Goal: Task Accomplishment & Management: Use online tool/utility

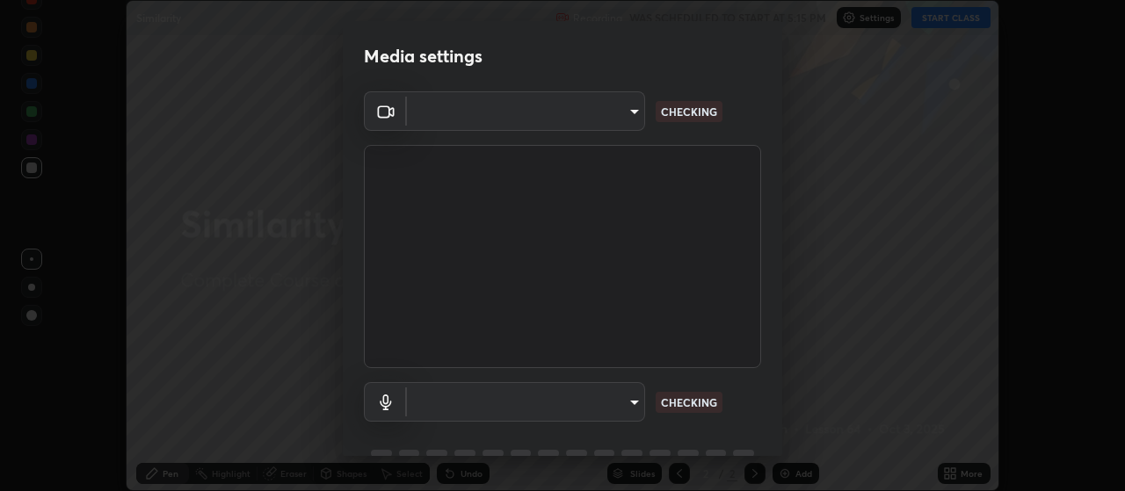
scroll to position [85, 0]
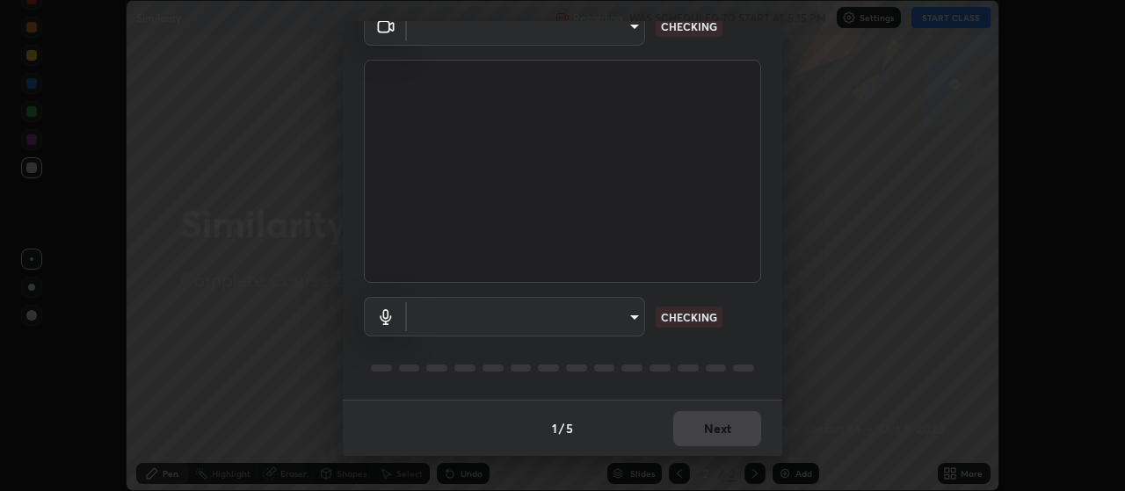
type input "093e4b3e1834545ed60239727e5d63aeb5c134efc7f76484ef683b6715c8e7b6"
type input "ce6395b89e5c8aa076f2d266a1f260d2fbd0a905b084ef1549e66fee4311fd8a"
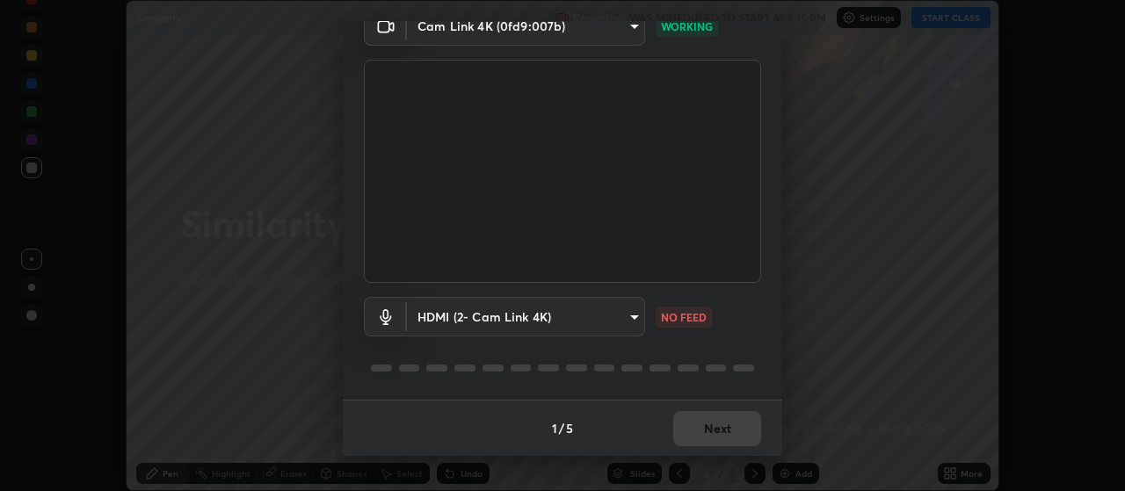
click at [750, 316] on div "HDMI (2- Cam Link 4K) ce6395b89e5c8aa076f2d266a1f260d2fbd0a905b084ef1549e66fee4…" at bounding box center [562, 317] width 397 height 40
click at [752, 312] on div "HDMI (2- Cam Link 4K) ce6395b89e5c8aa076f2d266a1f260d2fbd0a905b084ef1549e66fee4…" at bounding box center [562, 317] width 397 height 40
click at [734, 424] on button "Next" at bounding box center [717, 428] width 88 height 35
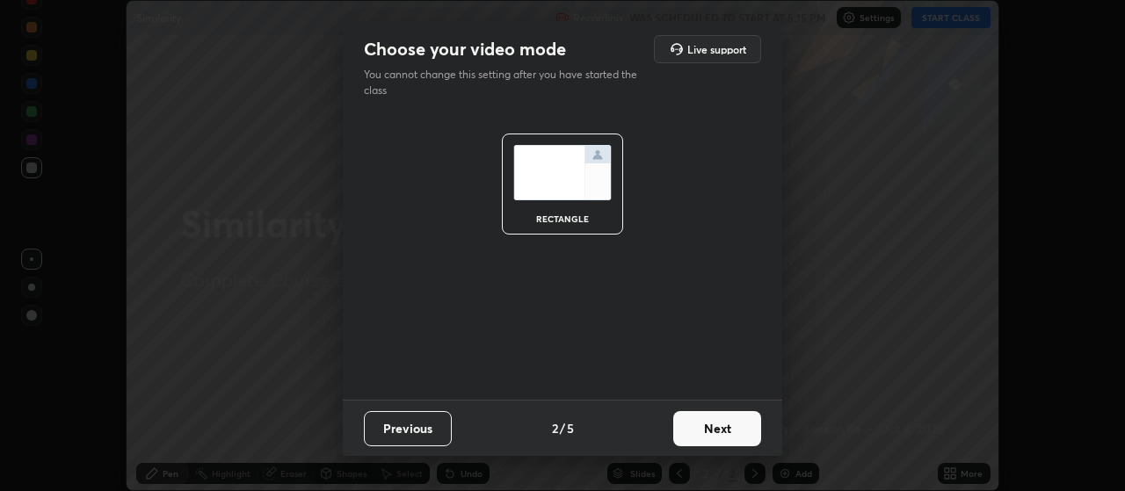
click at [733, 427] on button "Next" at bounding box center [717, 428] width 88 height 35
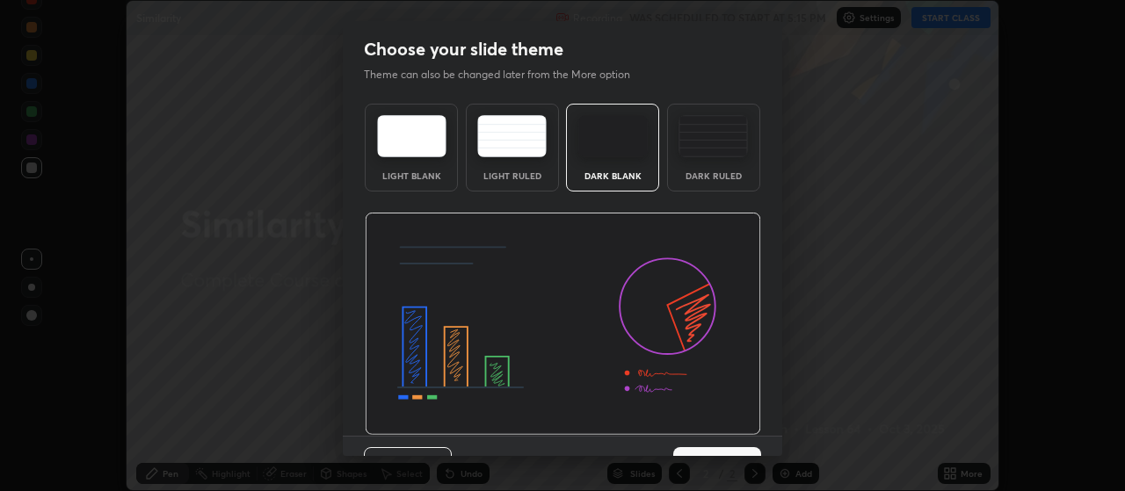
scroll to position [36, 0]
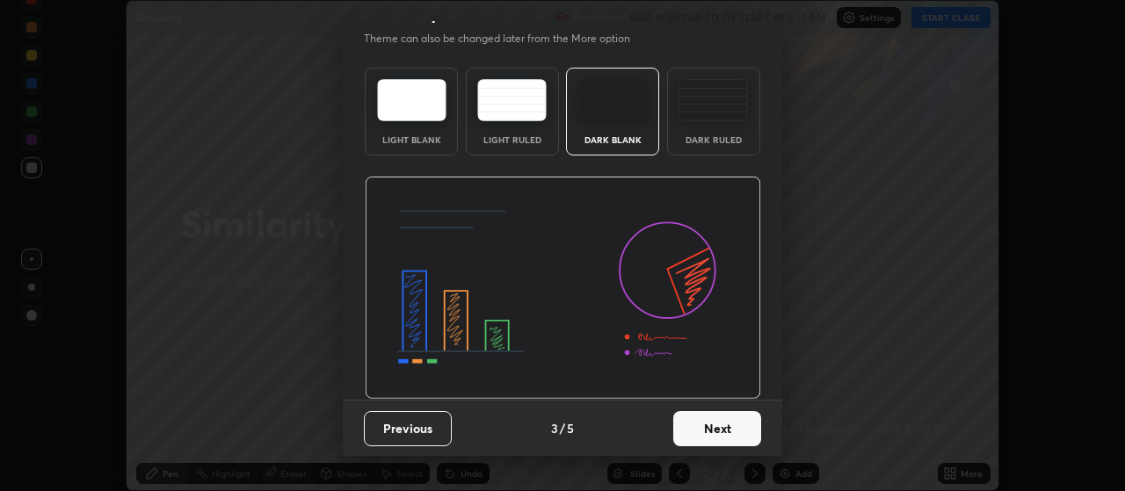
click at [738, 422] on button "Next" at bounding box center [717, 428] width 88 height 35
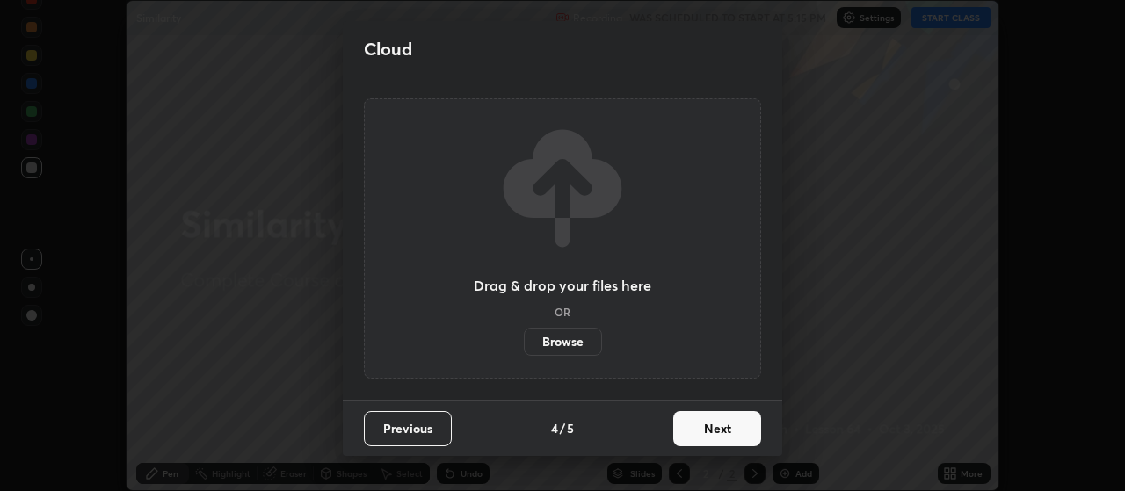
click at [739, 430] on button "Next" at bounding box center [717, 428] width 88 height 35
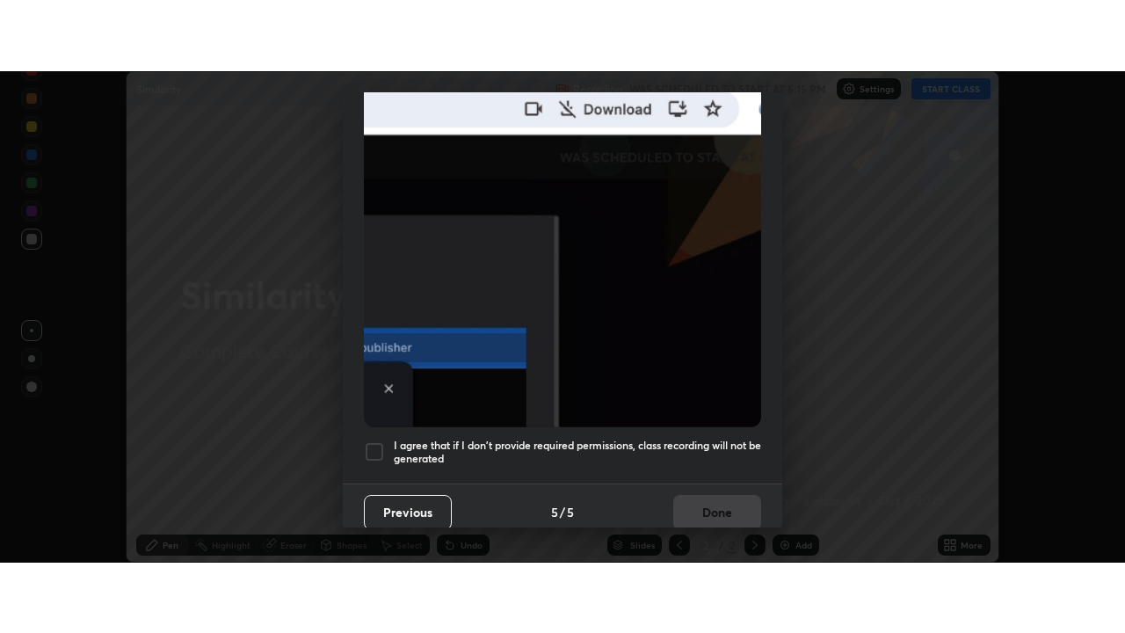
scroll to position [444, 0]
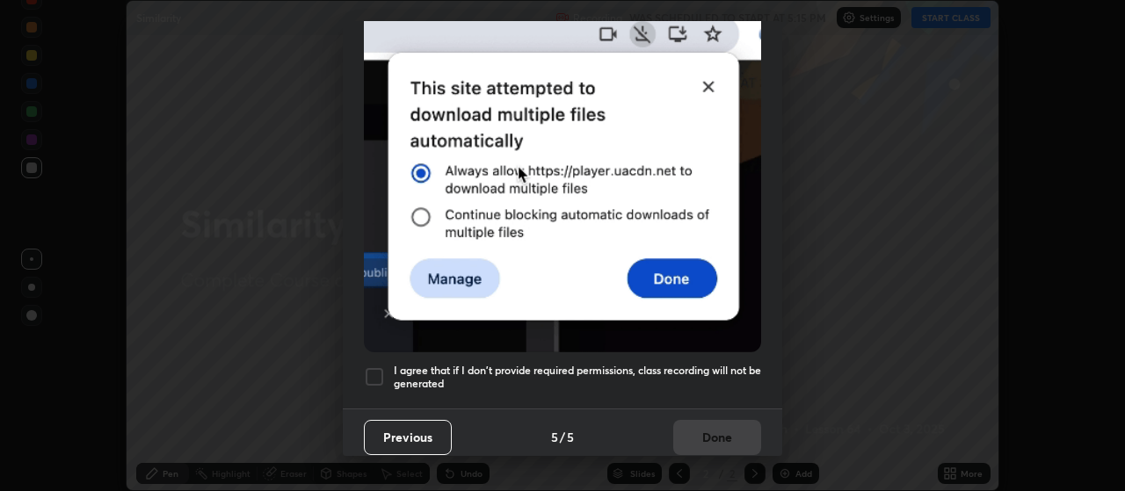
click at [709, 364] on h5 "I agree that if I don't provide required permissions, class recording will not …" at bounding box center [577, 377] width 367 height 27
click at [716, 428] on button "Done" at bounding box center [717, 437] width 88 height 35
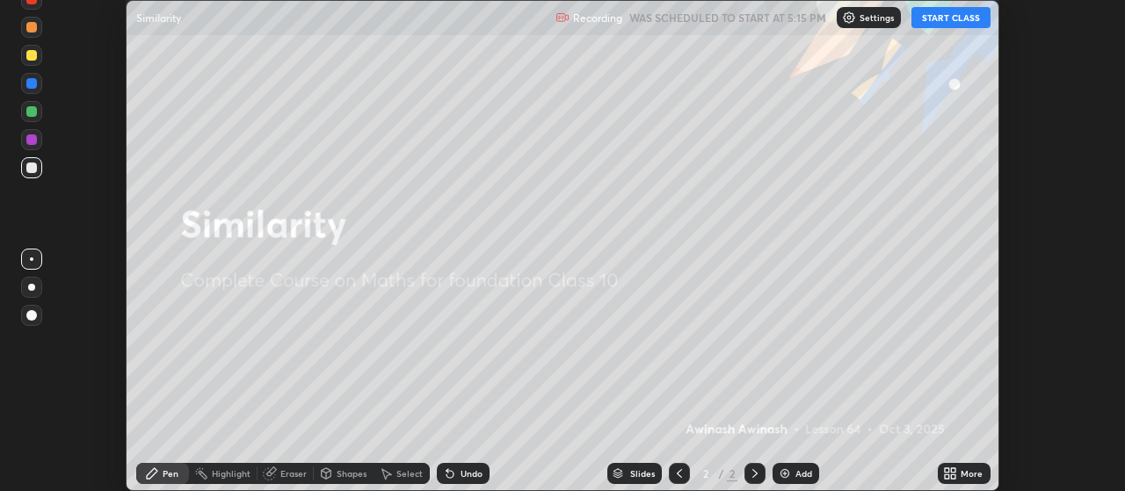
click at [797, 471] on div "Add" at bounding box center [804, 473] width 17 height 9
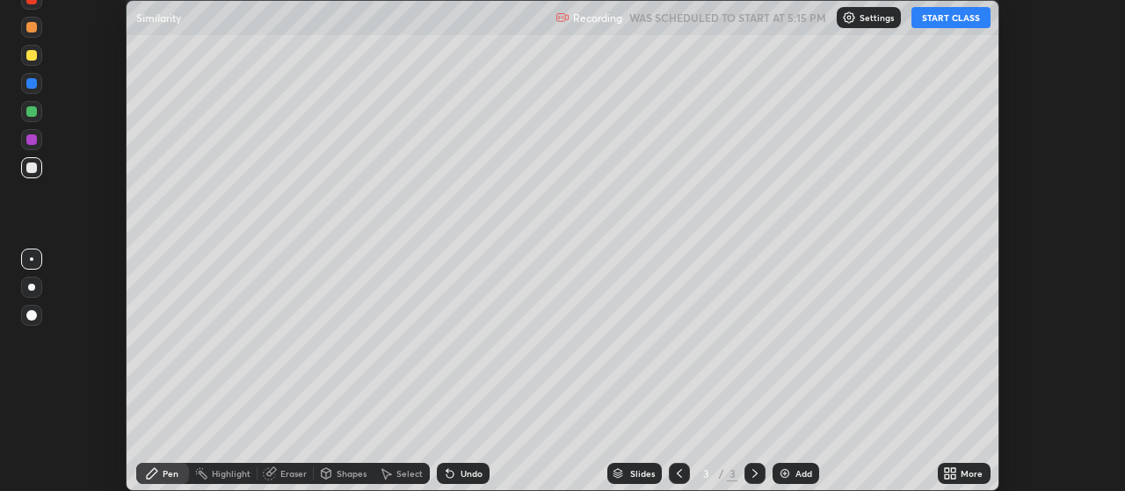
click at [952, 19] on button "START CLASS" at bounding box center [951, 17] width 79 height 21
click at [954, 476] on icon at bounding box center [954, 477] width 4 height 4
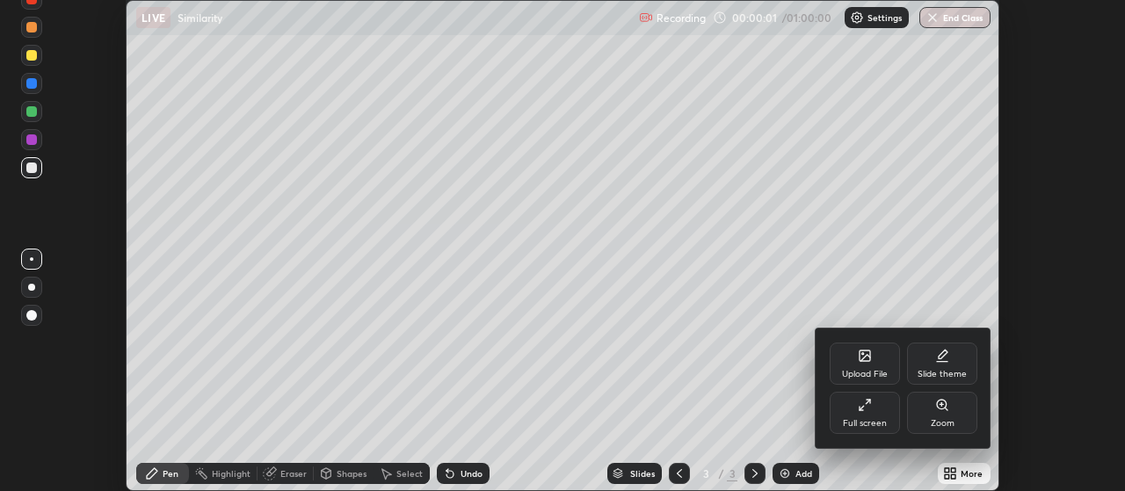
click at [871, 419] on div "Full screen" at bounding box center [865, 423] width 44 height 9
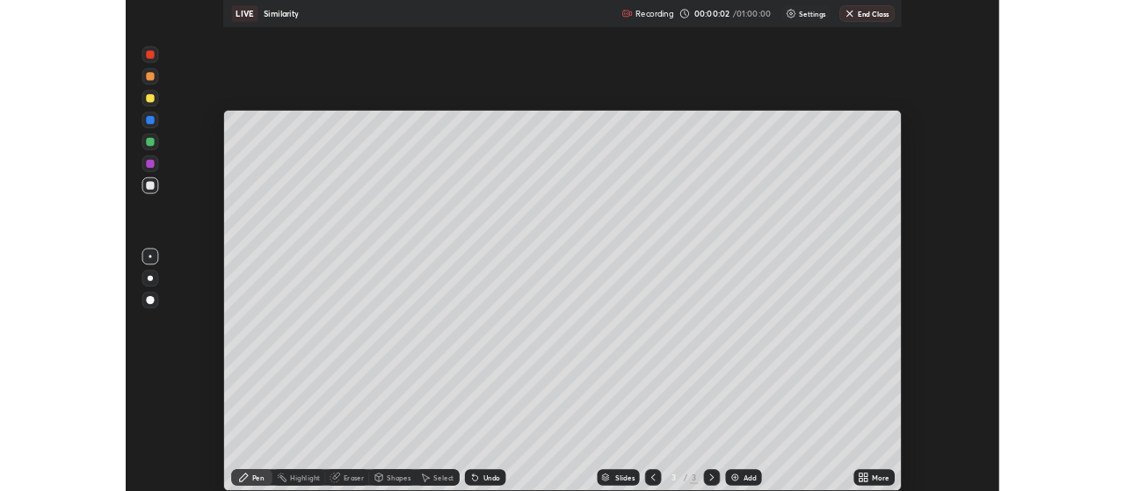
scroll to position [633, 1125]
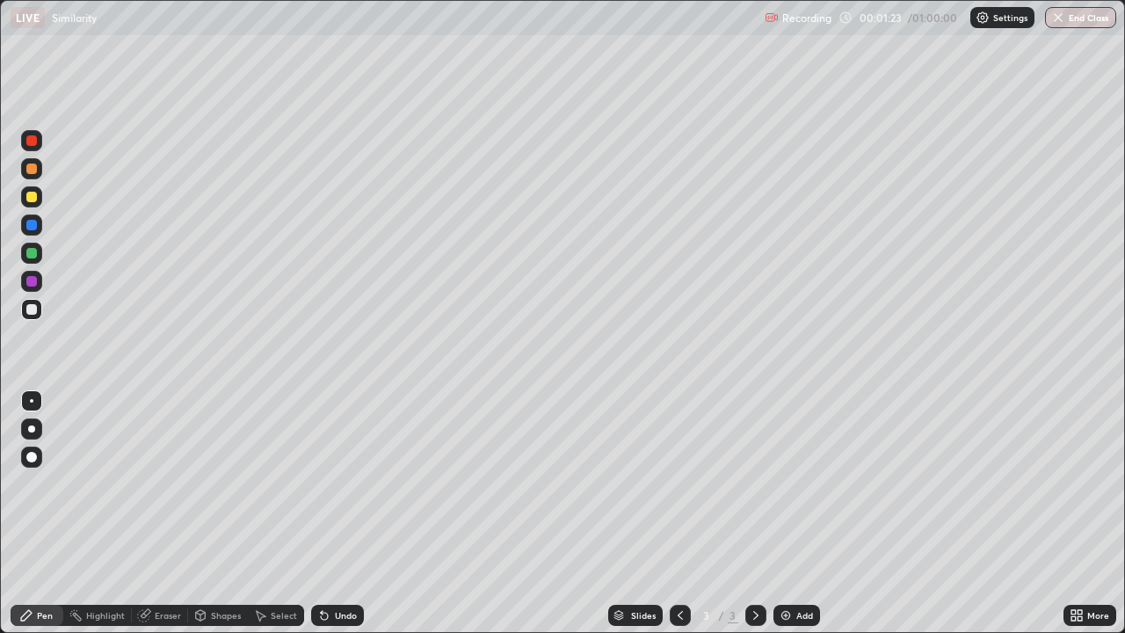
click at [35, 194] on div at bounding box center [31, 197] width 11 height 11
click at [30, 225] on div at bounding box center [31, 225] width 11 height 11
click at [1080, 491] on icon at bounding box center [1080, 612] width 4 height 4
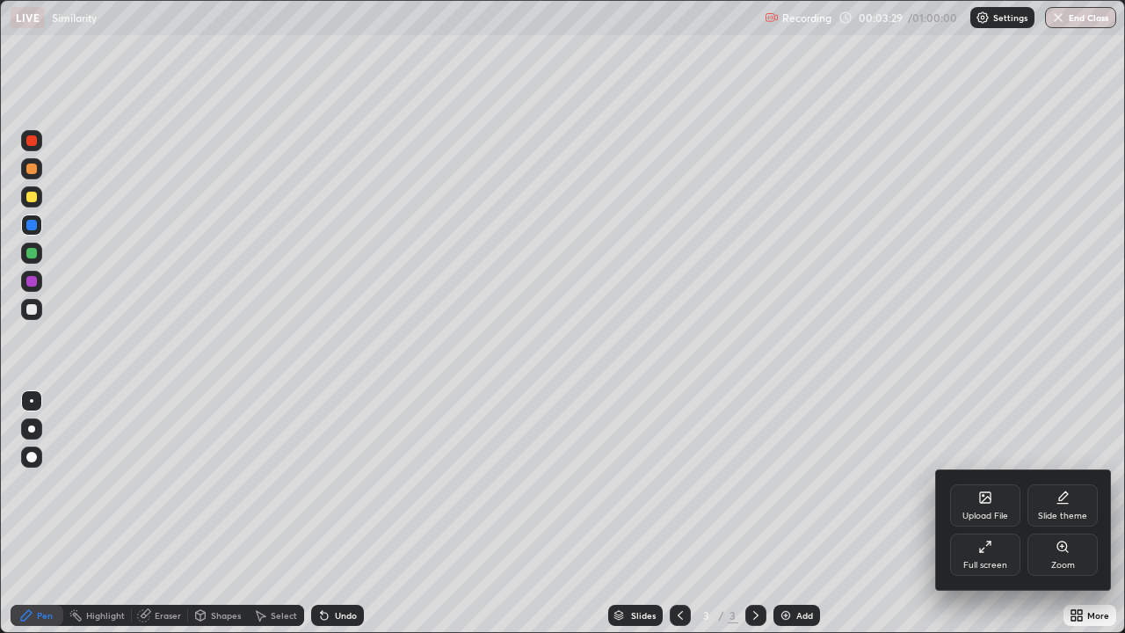
click at [1051, 491] on div "Slide theme" at bounding box center [1063, 505] width 70 height 42
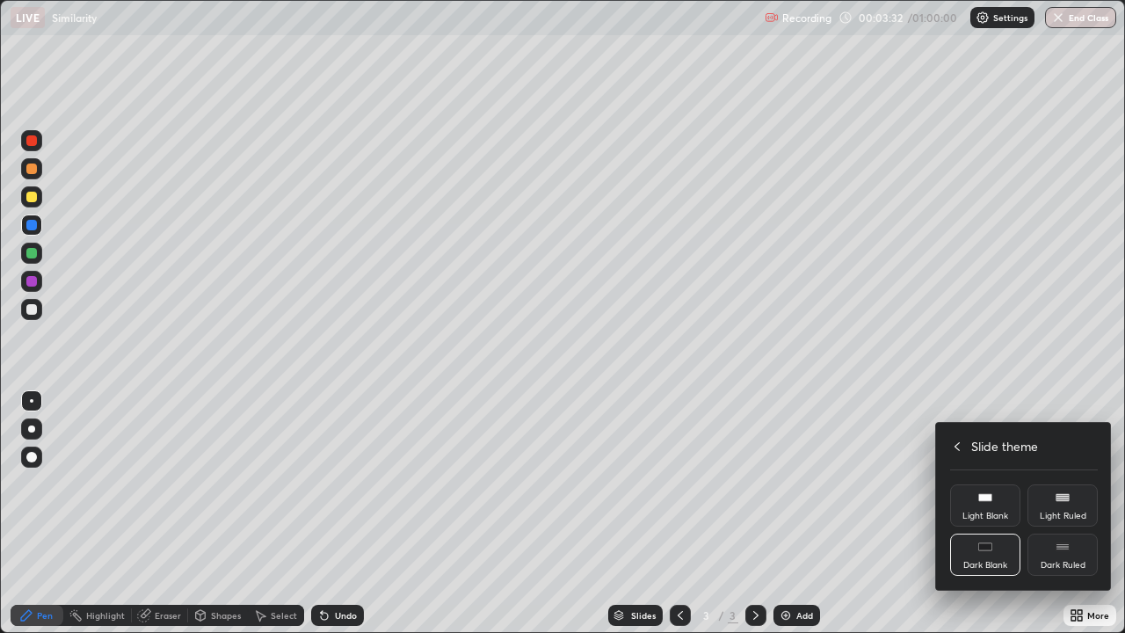
click at [1057, 491] on div "Light Ruled" at bounding box center [1063, 516] width 47 height 9
click at [1004, 491] on div "Dark Blank" at bounding box center [985, 555] width 70 height 42
click at [972, 443] on h4 "Slide theme" at bounding box center [1004, 446] width 67 height 18
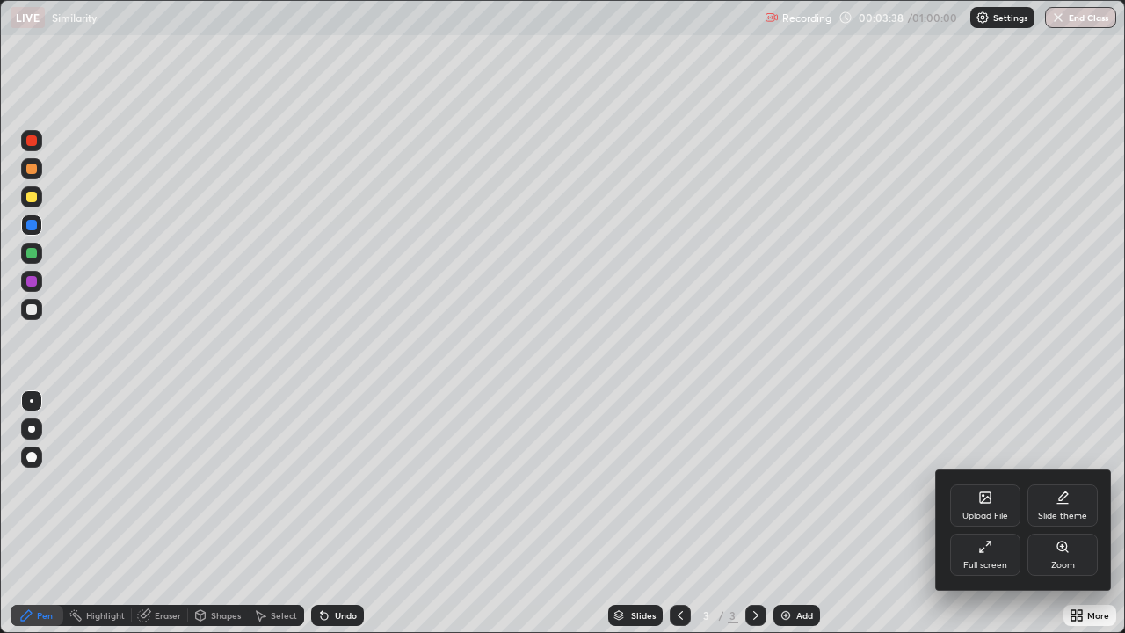
click at [996, 491] on div "Full screen" at bounding box center [985, 555] width 70 height 42
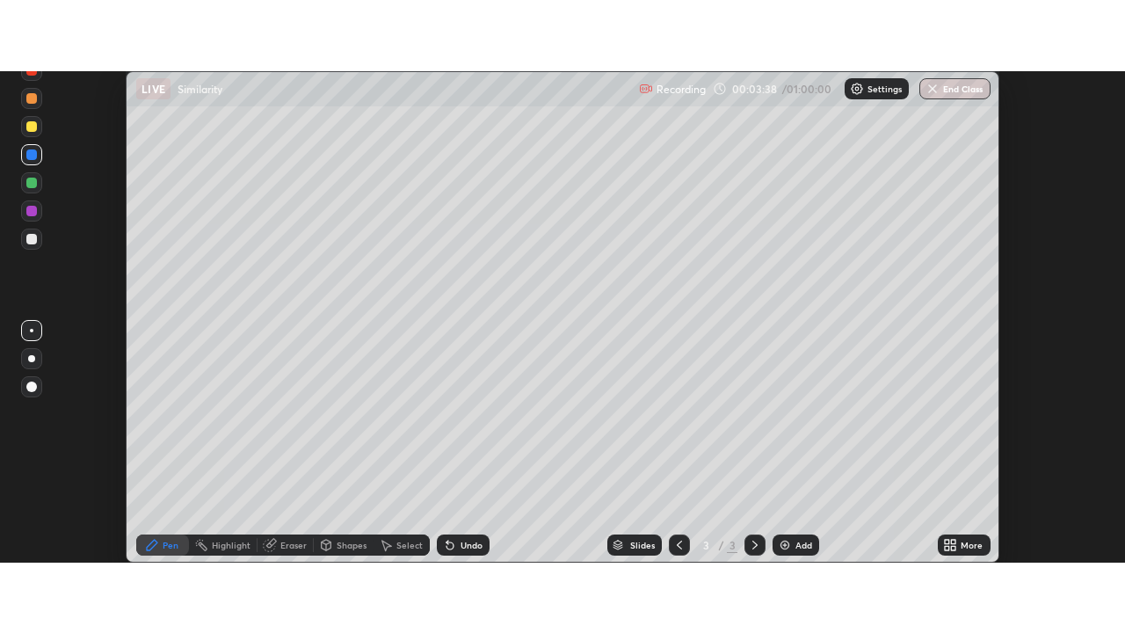
scroll to position [87417, 86783]
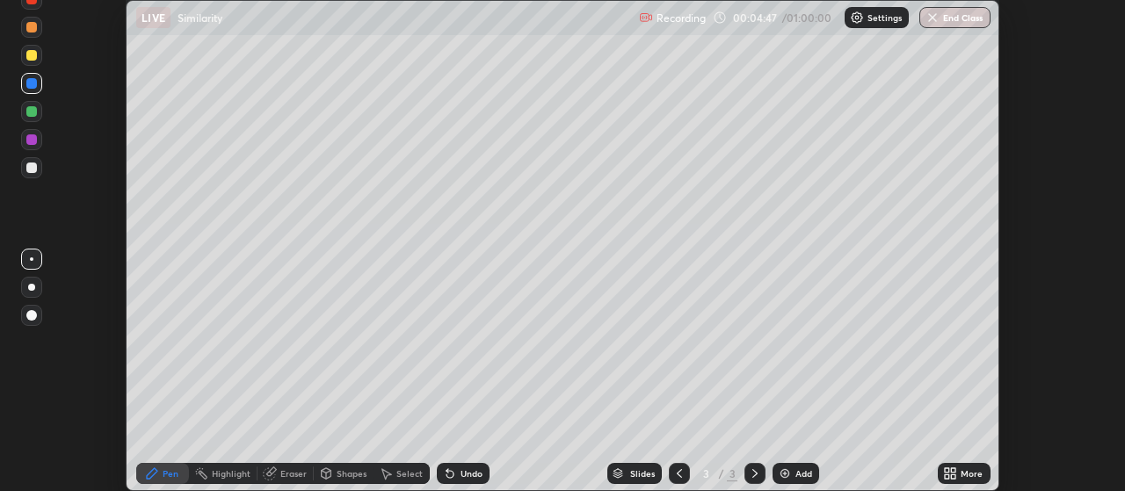
click at [954, 476] on icon at bounding box center [954, 477] width 4 height 4
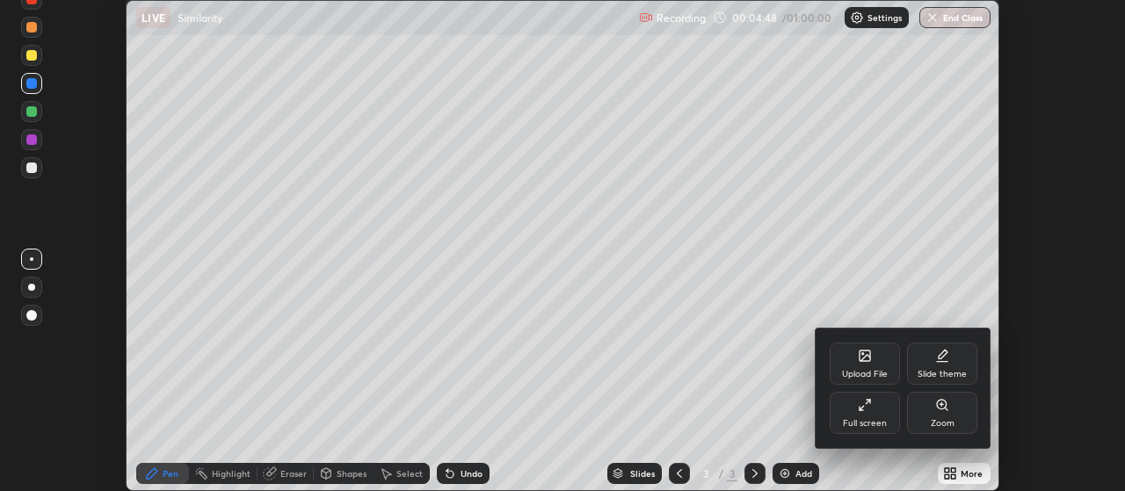
click at [933, 419] on div "Zoom" at bounding box center [943, 423] width 24 height 9
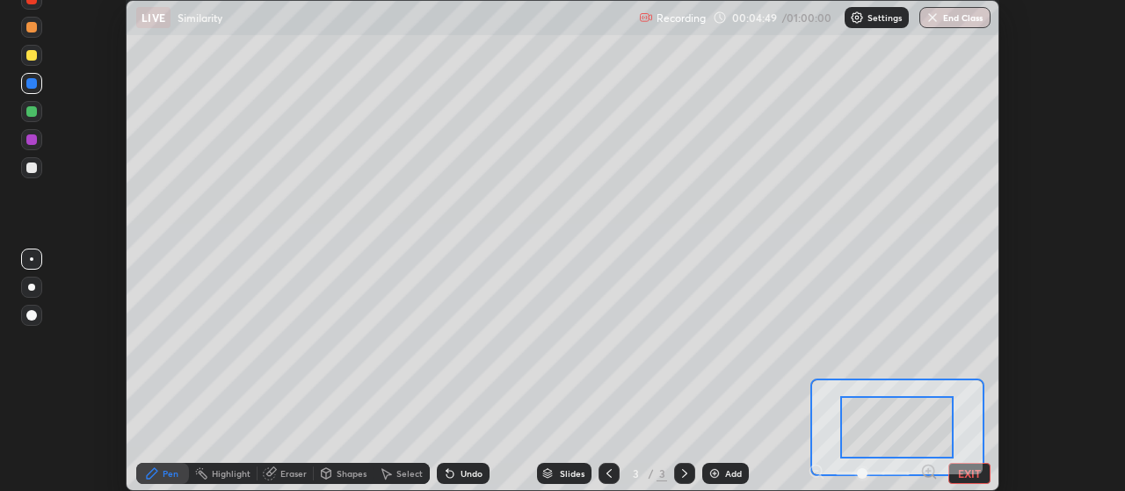
click at [975, 462] on div "Pen Highlight Eraser Shapes Select Undo Slides 3 / 3 Add EXIT" at bounding box center [563, 473] width 874 height 35
click at [976, 468] on button "EXIT" at bounding box center [970, 473] width 42 height 21
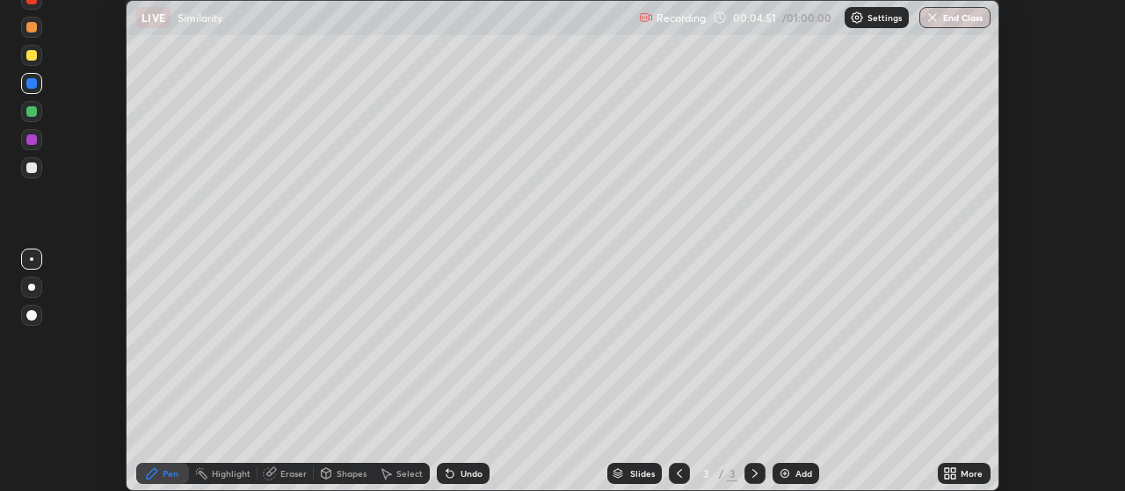
click at [963, 465] on div "More" at bounding box center [964, 473] width 53 height 21
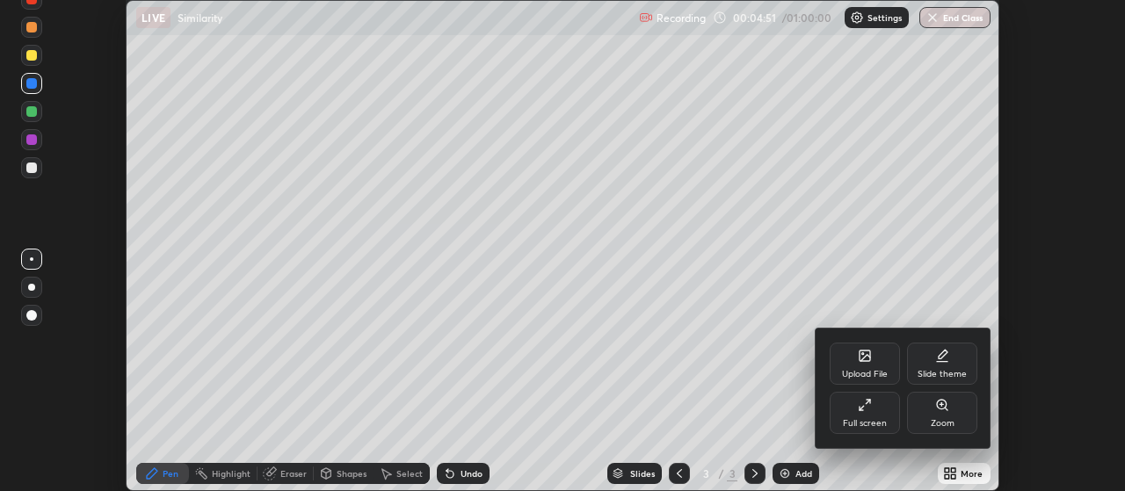
click at [871, 419] on div "Full screen" at bounding box center [865, 423] width 44 height 9
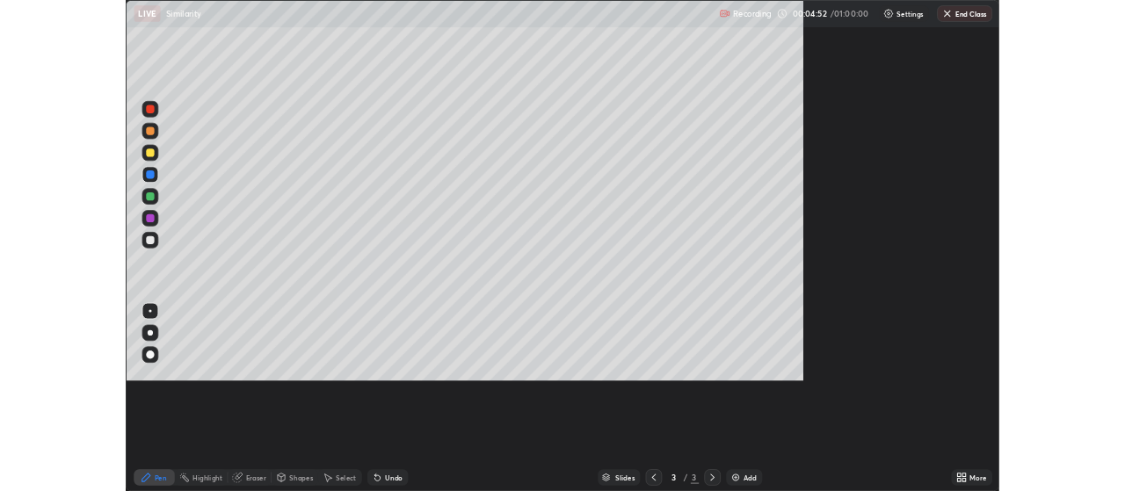
scroll to position [633, 1125]
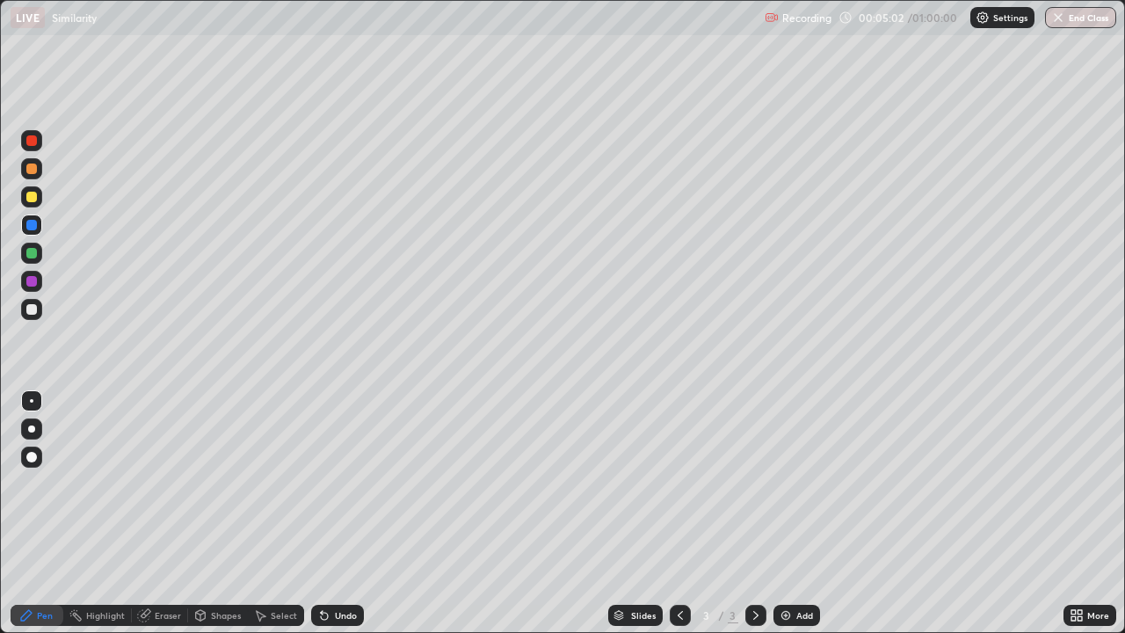
click at [33, 306] on div at bounding box center [31, 309] width 11 height 11
click at [29, 248] on div at bounding box center [31, 253] width 11 height 11
click at [33, 192] on div at bounding box center [31, 197] width 11 height 11
click at [287, 491] on div "Select" at bounding box center [284, 615] width 26 height 9
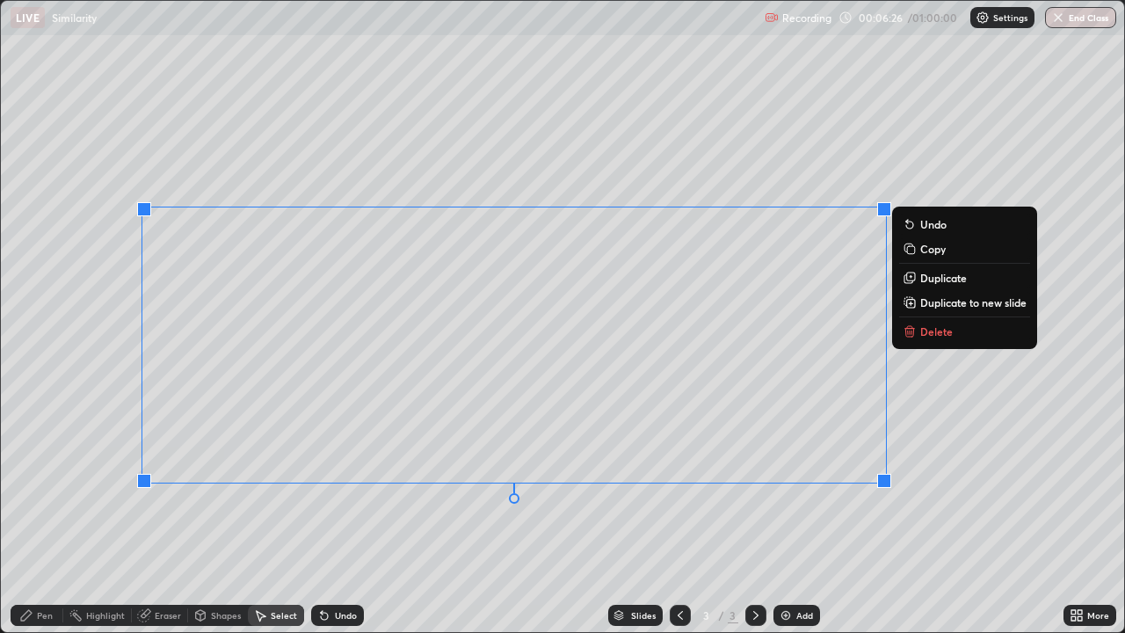
click at [919, 305] on button "Duplicate to new slide" at bounding box center [964, 302] width 131 height 21
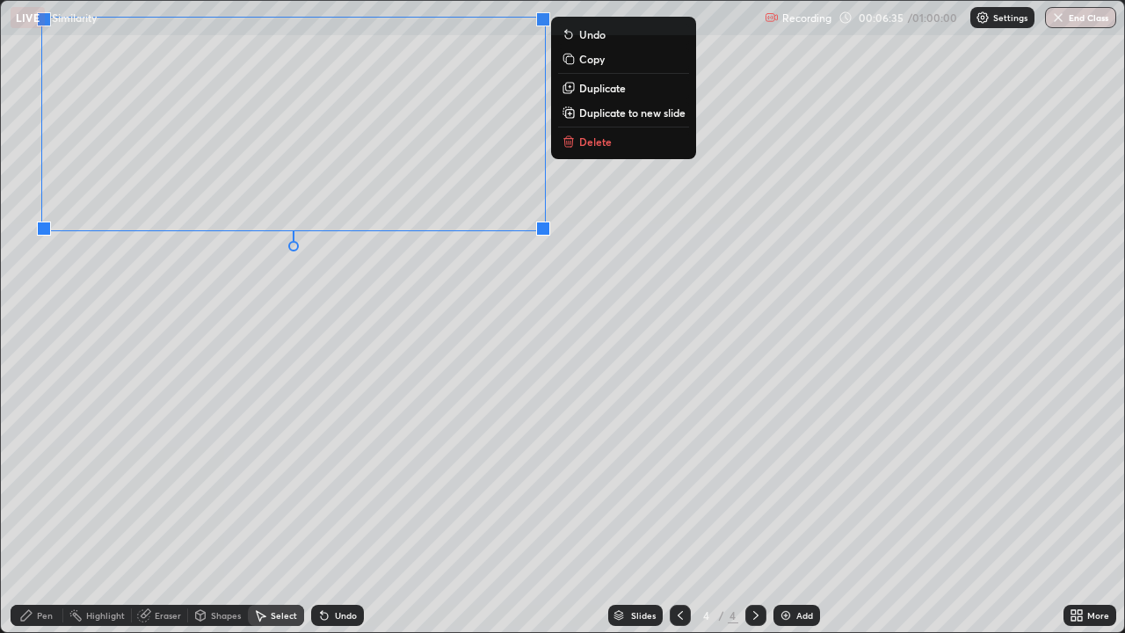
click at [314, 322] on div "0 ° Undo Copy Duplicate Duplicate to new slide Delete" at bounding box center [562, 316] width 1123 height 631
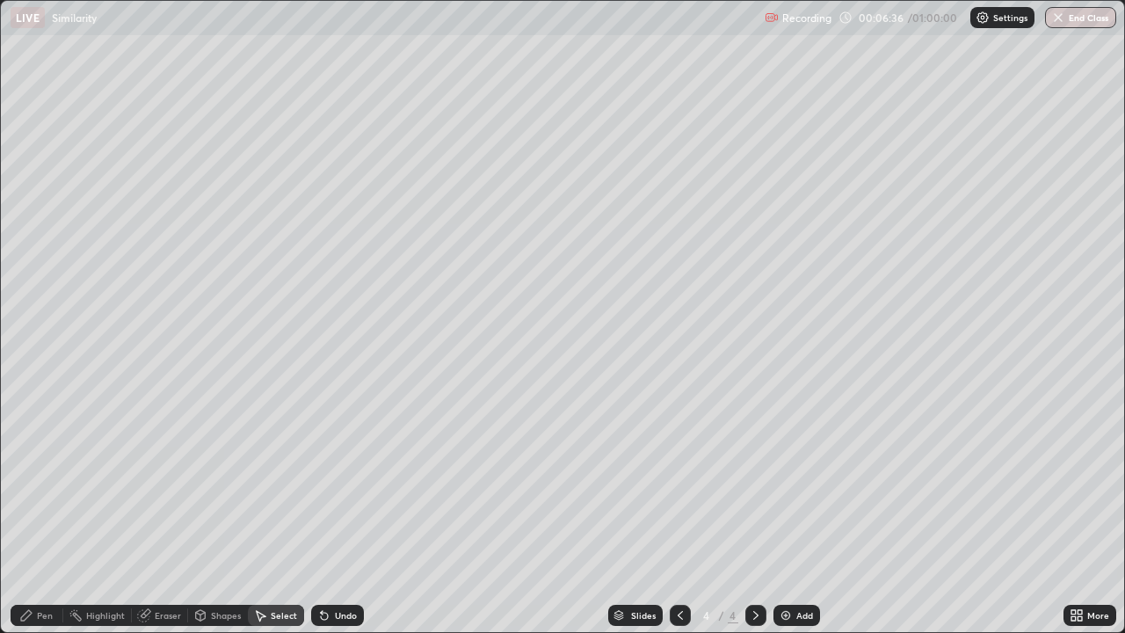
click at [169, 491] on div "Eraser" at bounding box center [168, 615] width 26 height 9
click at [34, 491] on icon at bounding box center [32, 556] width 14 height 15
click at [37, 491] on div "Pen" at bounding box center [45, 615] width 16 height 9
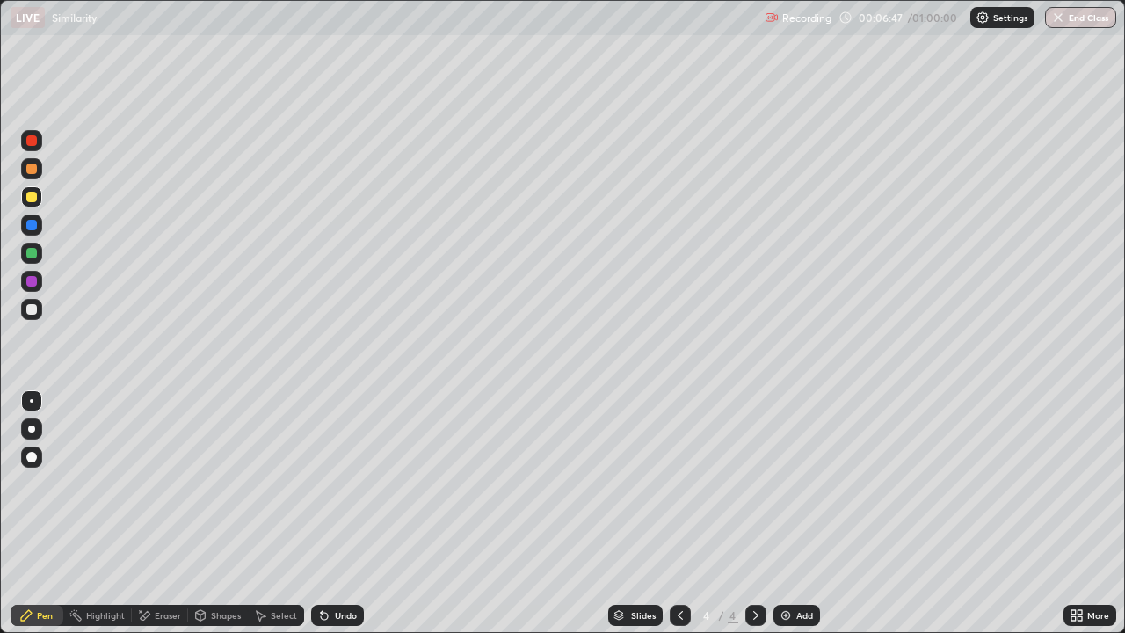
click at [335, 491] on div "Undo" at bounding box center [346, 615] width 22 height 9
click at [676, 491] on icon at bounding box center [680, 615] width 14 height 14
click at [752, 491] on icon at bounding box center [756, 615] width 14 height 14
click at [676, 491] on icon at bounding box center [680, 615] width 14 height 14
click at [345, 491] on div "Undo" at bounding box center [346, 615] width 22 height 9
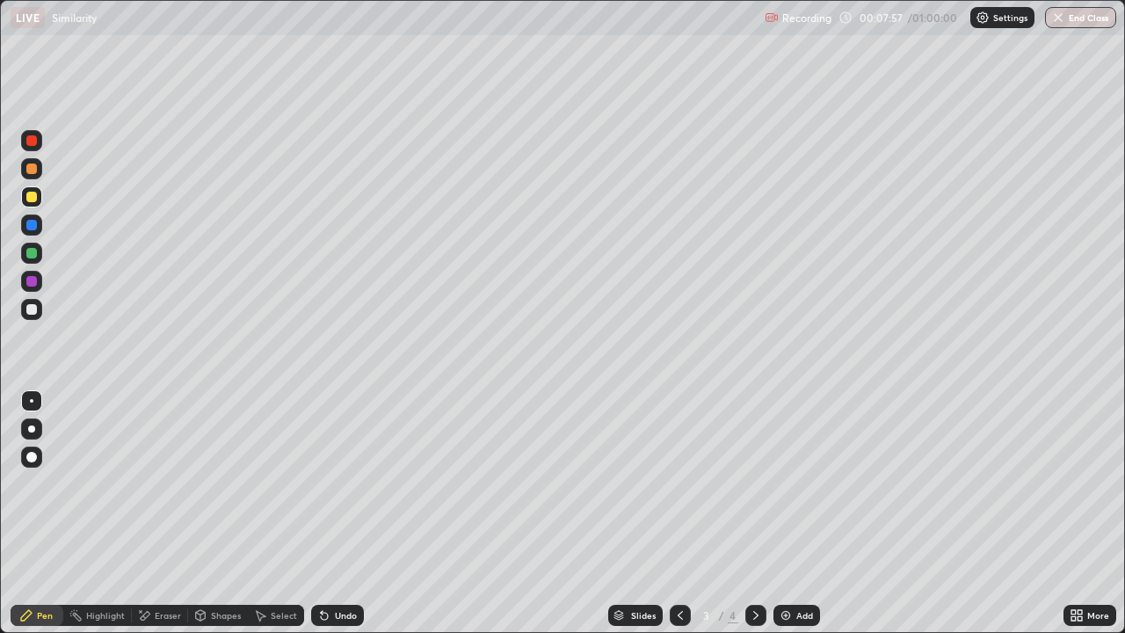
click at [277, 491] on div "Select" at bounding box center [284, 615] width 26 height 9
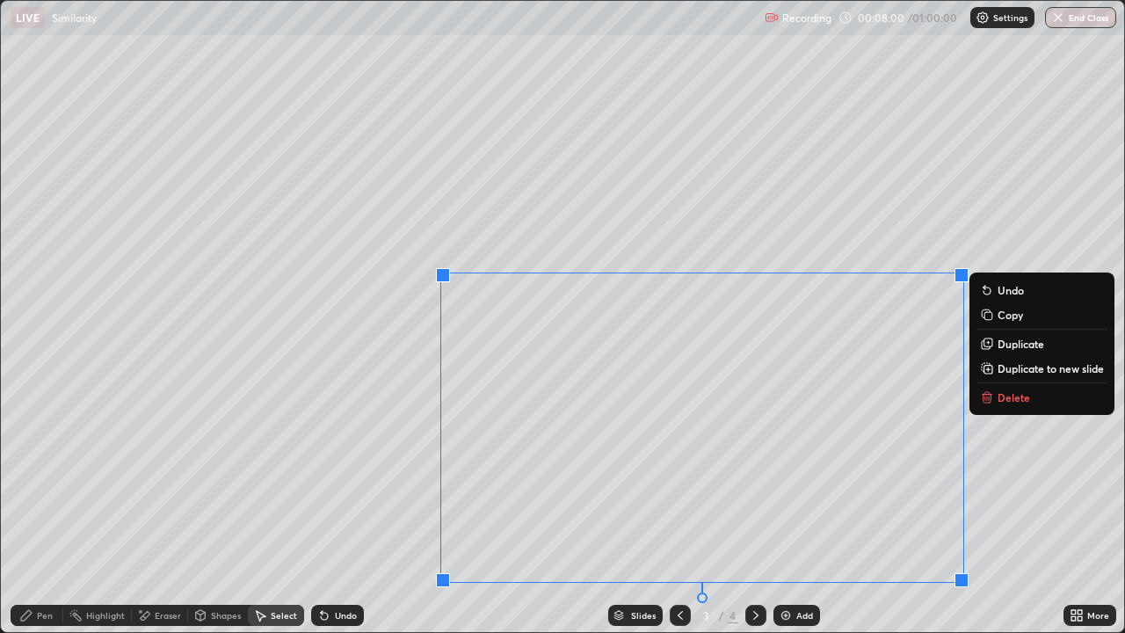
click at [1009, 316] on p "Copy" at bounding box center [1010, 315] width 25 height 14
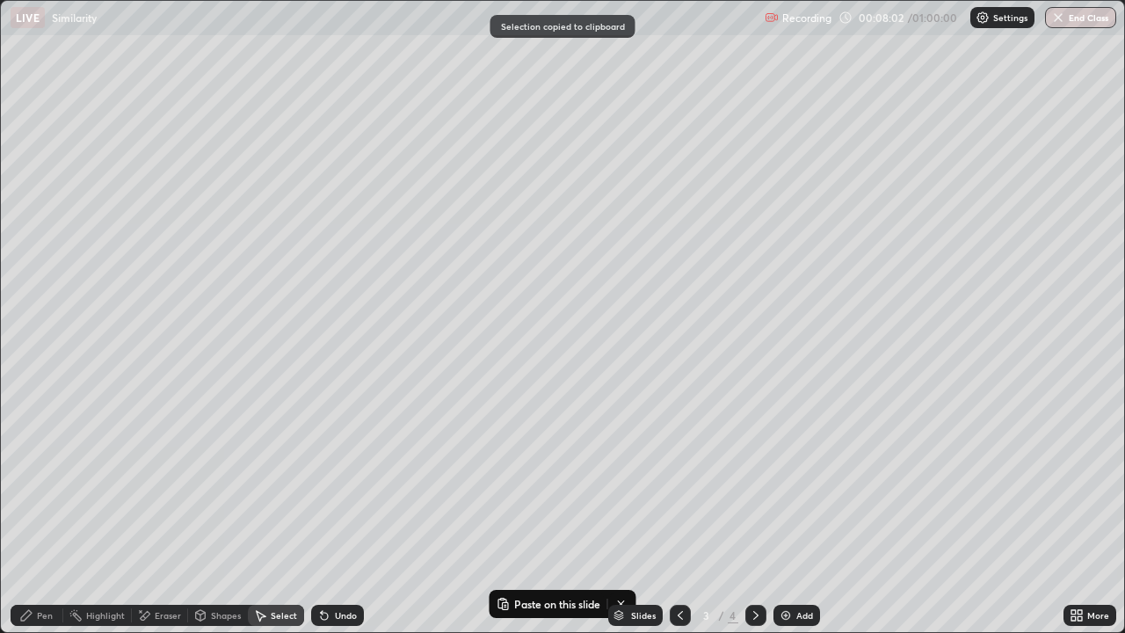
click at [752, 491] on icon at bounding box center [756, 615] width 14 height 14
click at [307, 301] on div "0 ° Undo Copy Paste here Duplicate Duplicate to new slide Delete" at bounding box center [562, 316] width 1123 height 631
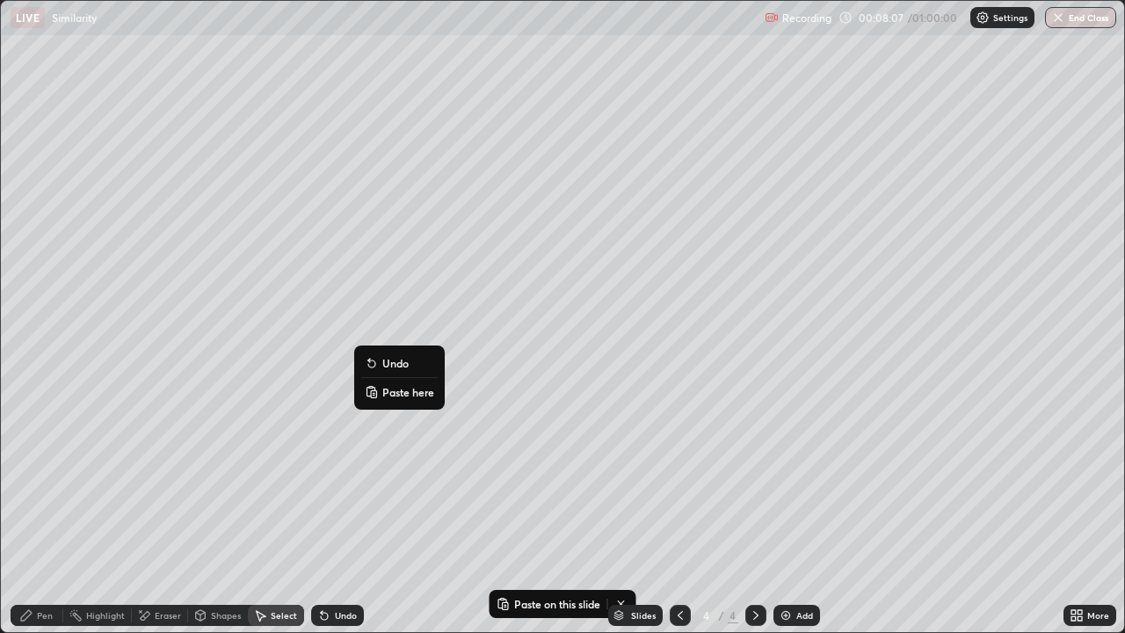
click at [396, 390] on p "Paste here" at bounding box center [408, 392] width 52 height 14
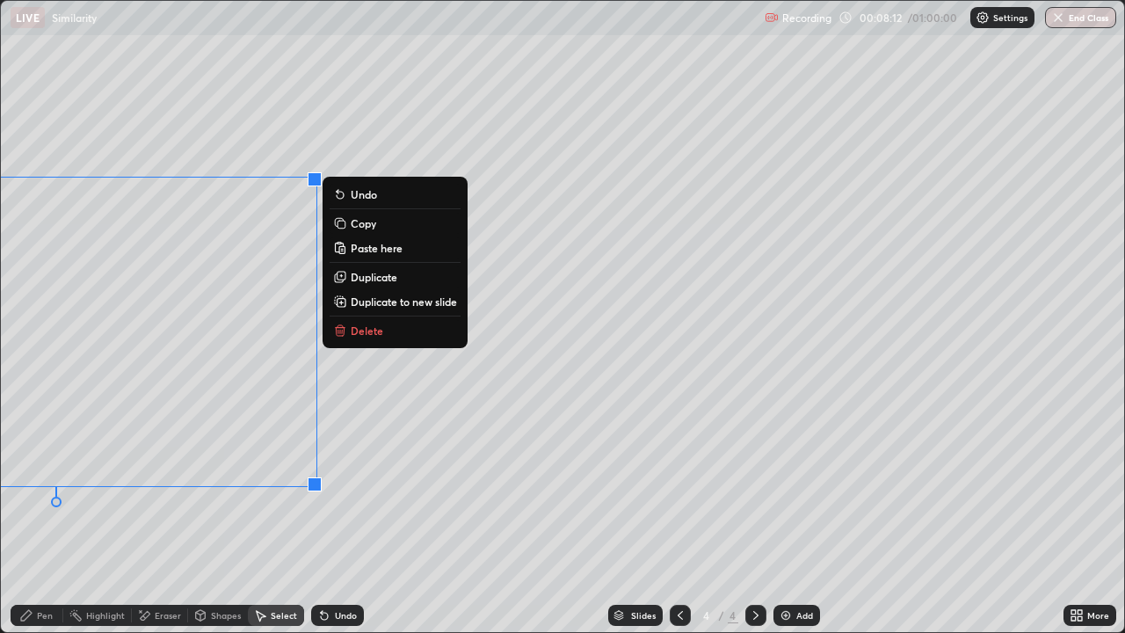
click at [384, 339] on button "Delete" at bounding box center [395, 330] width 131 height 21
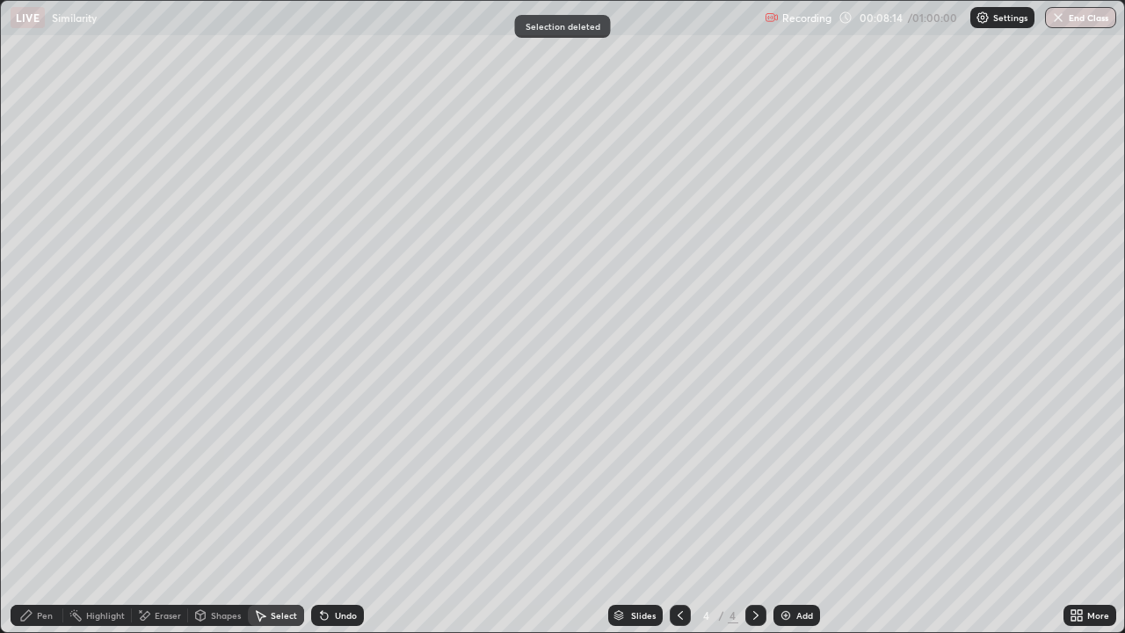
click at [344, 491] on div "Undo" at bounding box center [346, 615] width 22 height 9
click at [49, 491] on div "Pen" at bounding box center [45, 615] width 16 height 9
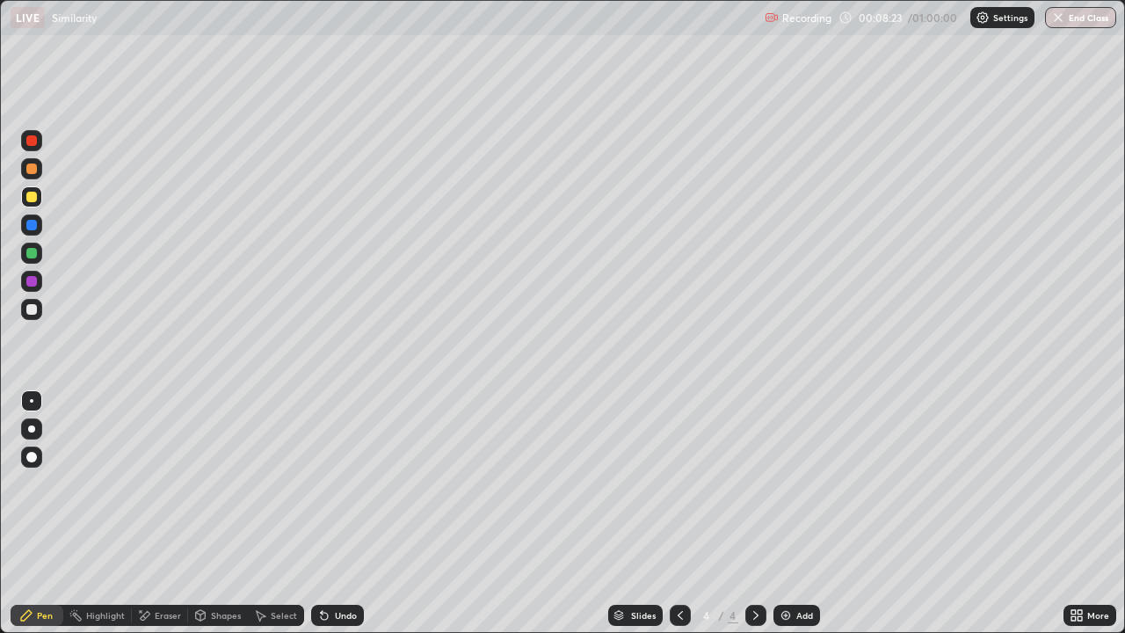
click at [30, 168] on div at bounding box center [31, 169] width 11 height 11
click at [676, 491] on icon at bounding box center [680, 615] width 14 height 14
click at [754, 491] on icon at bounding box center [756, 615] width 14 height 14
click at [30, 310] on div at bounding box center [31, 309] width 11 height 11
click at [32, 195] on div at bounding box center [31, 197] width 11 height 11
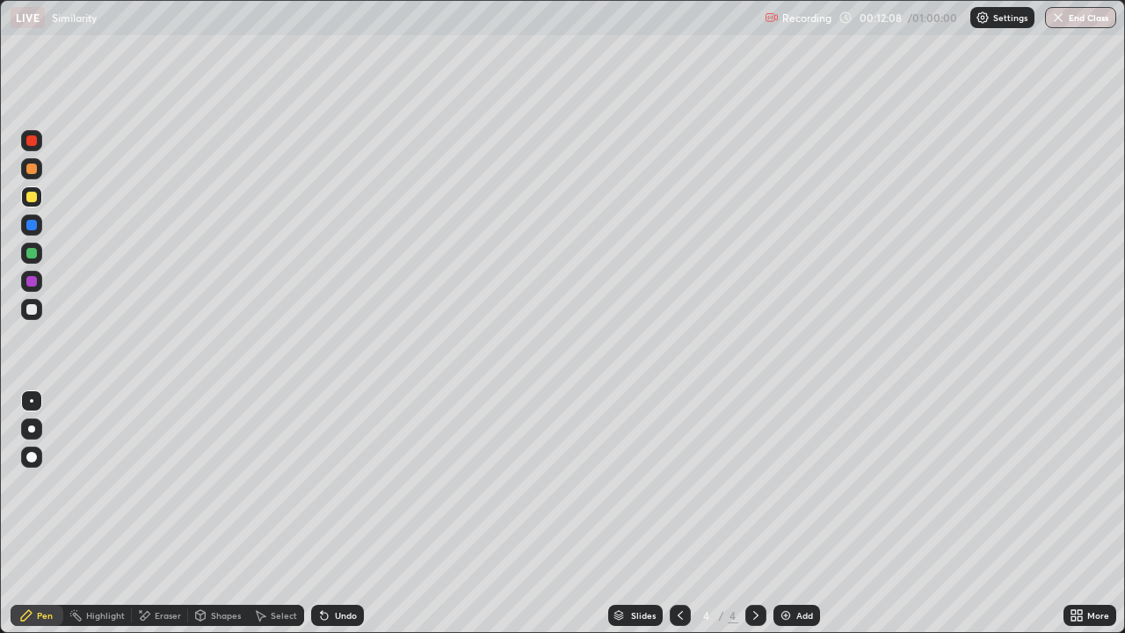
click at [32, 139] on div at bounding box center [31, 140] width 11 height 11
click at [686, 491] on div at bounding box center [680, 615] width 21 height 21
click at [756, 491] on icon at bounding box center [756, 615] width 14 height 14
click at [679, 491] on icon at bounding box center [680, 615] width 14 height 14
click at [171, 491] on div "Eraser" at bounding box center [168, 615] width 26 height 9
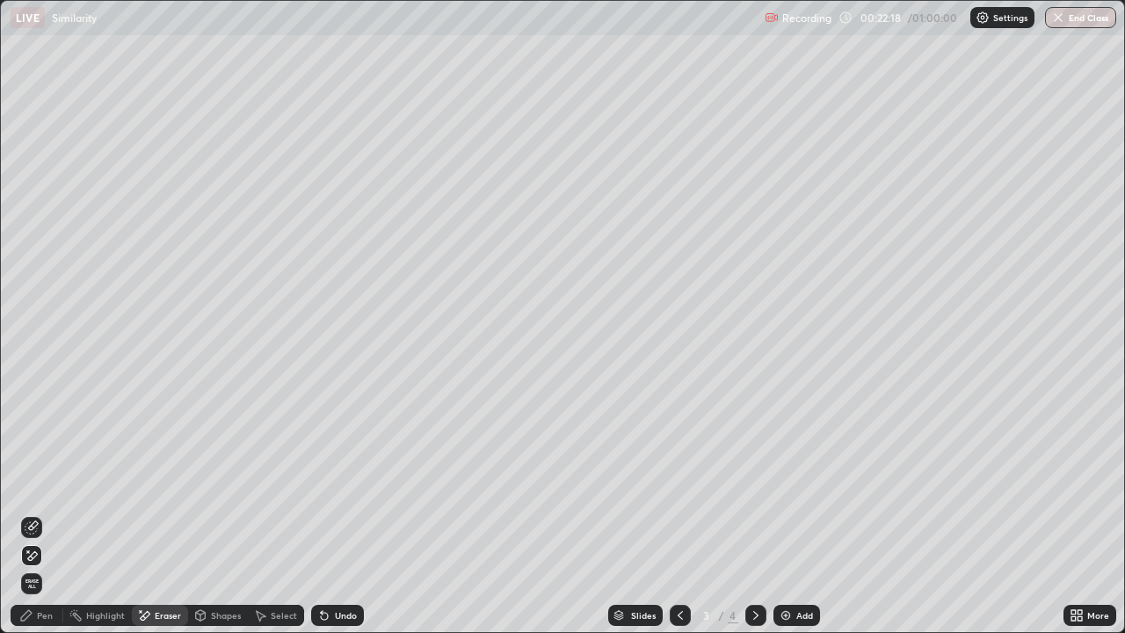
click at [50, 491] on div "Pen" at bounding box center [45, 615] width 16 height 9
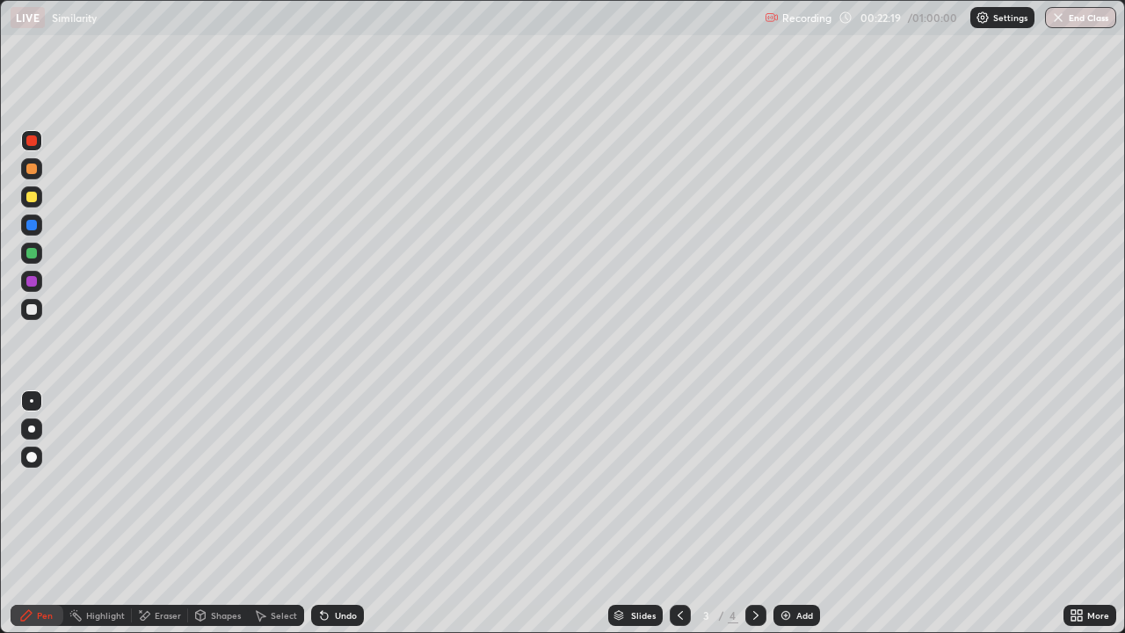
click at [34, 141] on div at bounding box center [31, 140] width 11 height 11
click at [29, 284] on div at bounding box center [31, 281] width 11 height 11
click at [764, 491] on div at bounding box center [755, 615] width 21 height 21
click at [164, 491] on div "Eraser" at bounding box center [168, 615] width 26 height 9
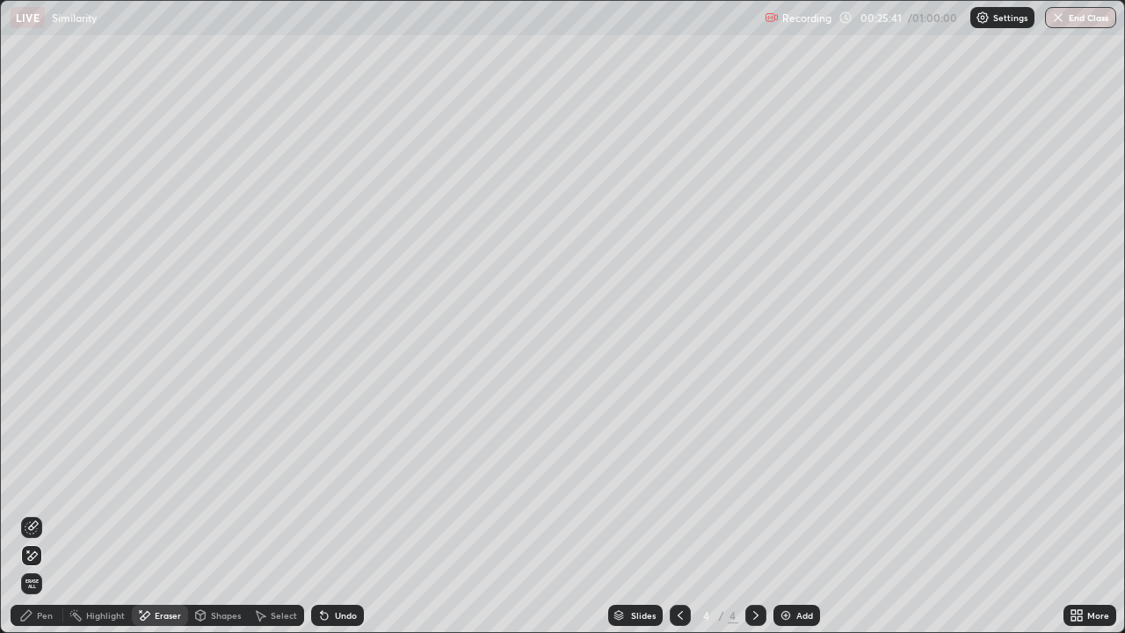
click at [47, 491] on div "Pen" at bounding box center [45, 615] width 16 height 9
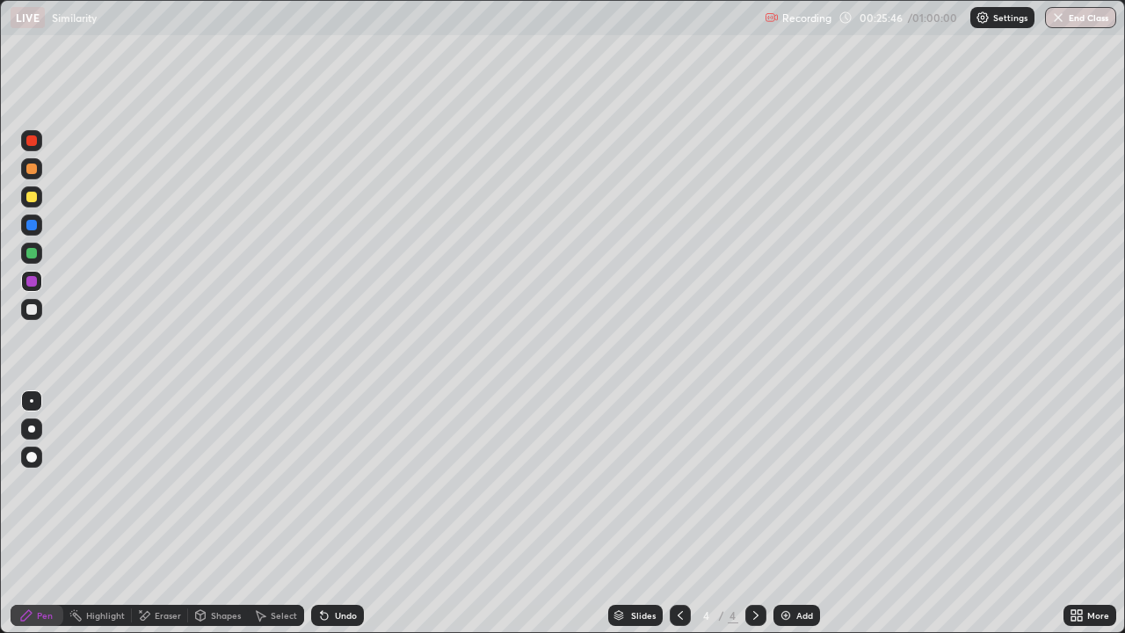
click at [29, 142] on div at bounding box center [31, 140] width 11 height 11
click at [34, 305] on div at bounding box center [31, 309] width 11 height 11
click at [36, 256] on div at bounding box center [31, 253] width 11 height 11
click at [156, 491] on div "Eraser" at bounding box center [168, 615] width 26 height 9
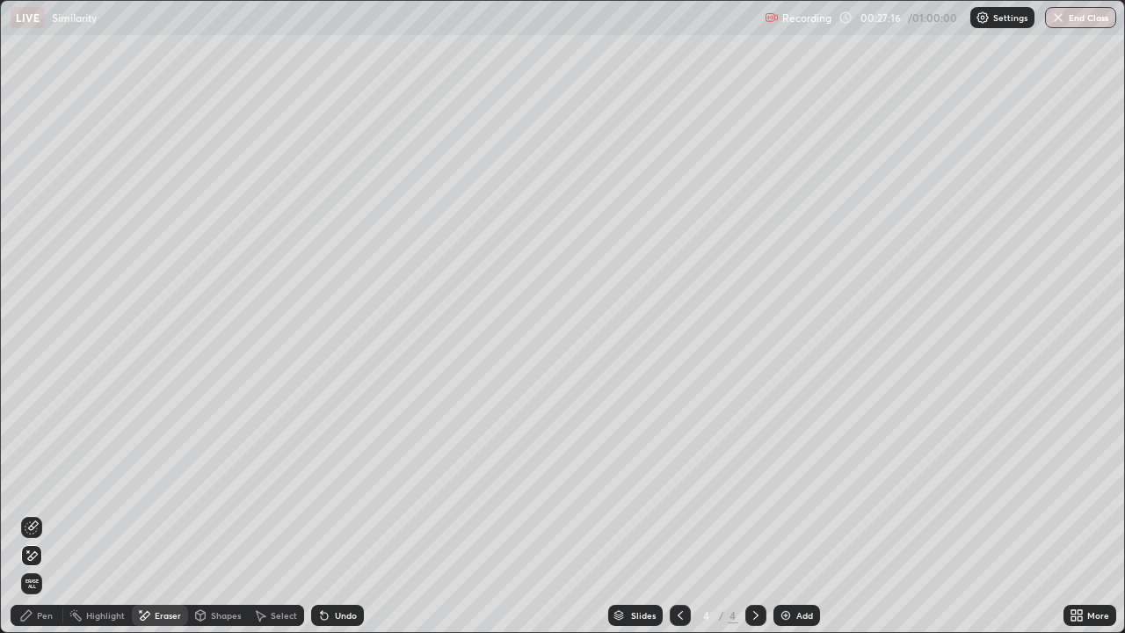
click at [40, 491] on div "Pen" at bounding box center [37, 615] width 53 height 21
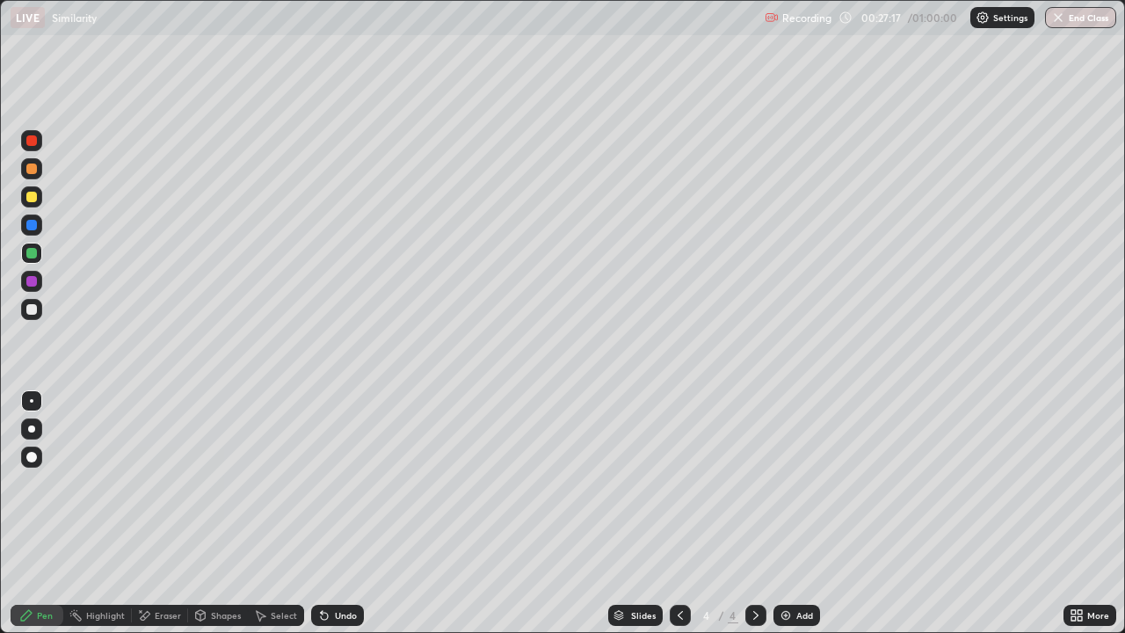
click at [30, 309] on div at bounding box center [31, 309] width 11 height 11
click at [30, 196] on div at bounding box center [31, 197] width 11 height 11
click at [158, 491] on div "Eraser" at bounding box center [168, 615] width 26 height 9
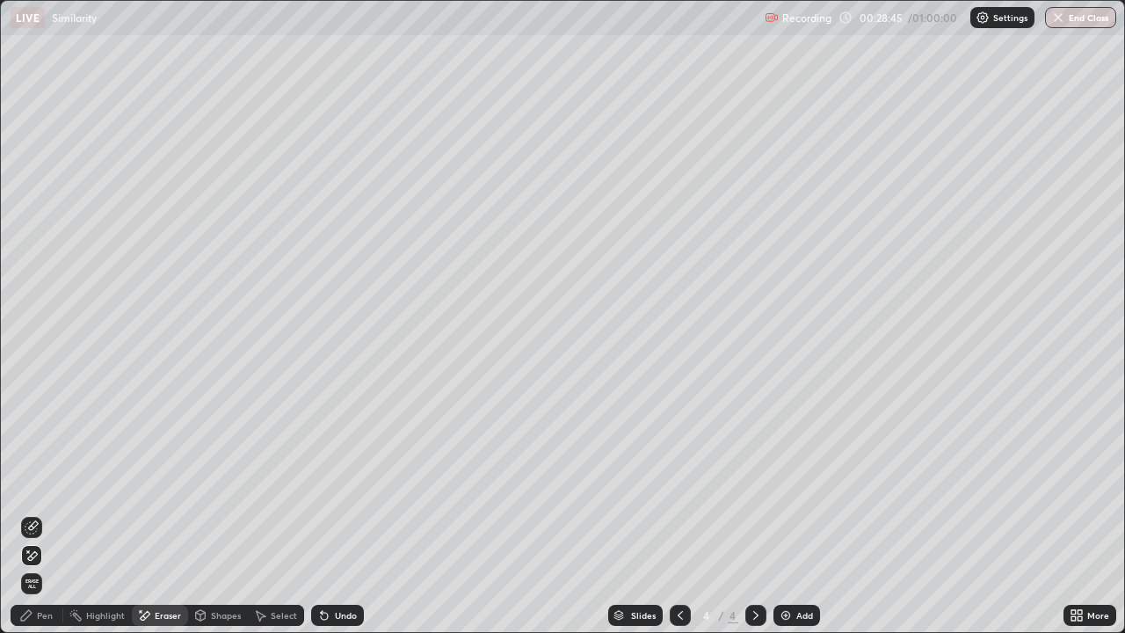
click at [43, 491] on div "Pen" at bounding box center [45, 615] width 16 height 9
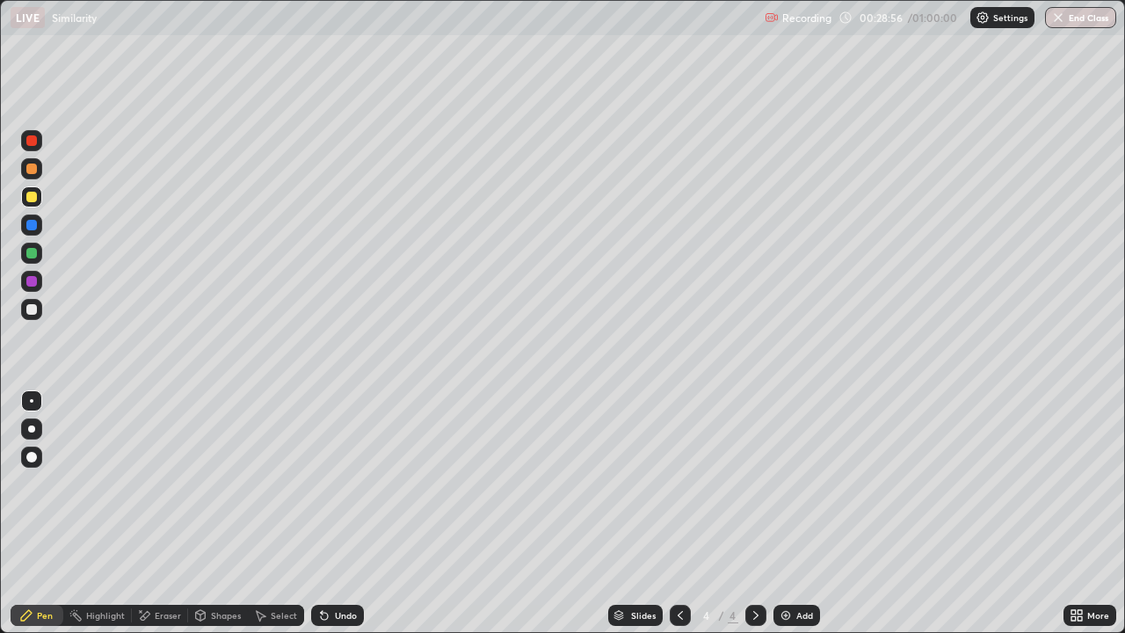
click at [32, 142] on div at bounding box center [31, 140] width 11 height 11
click at [678, 491] on icon at bounding box center [680, 615] width 14 height 14
click at [752, 491] on icon at bounding box center [756, 615] width 14 height 14
click at [168, 491] on div "Eraser" at bounding box center [168, 615] width 26 height 9
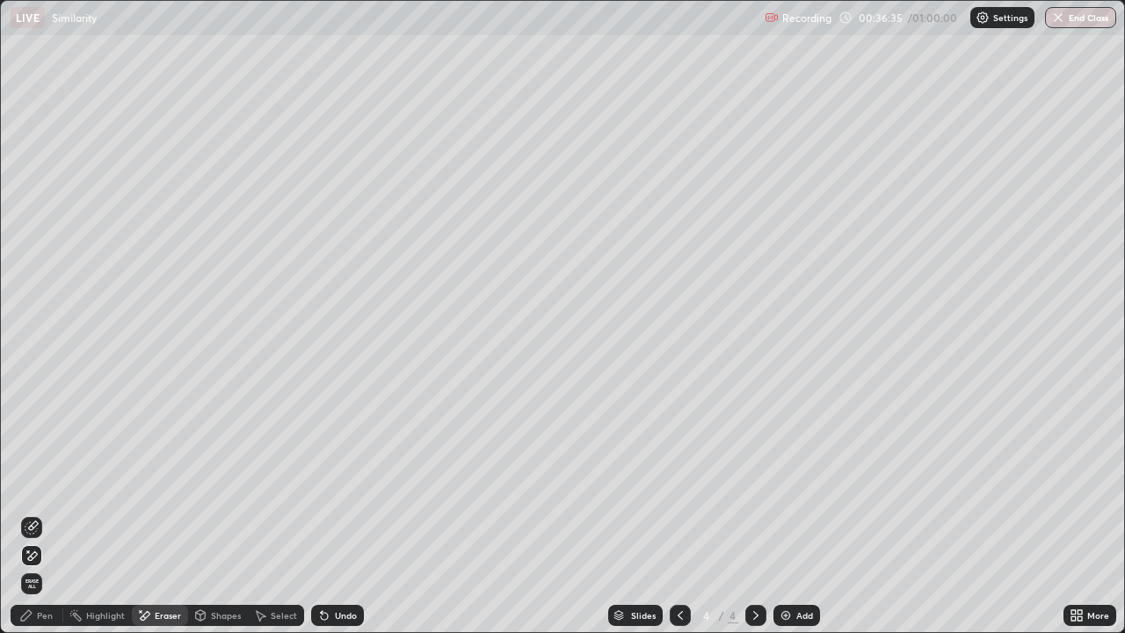
click at [48, 491] on div "Pen" at bounding box center [45, 615] width 16 height 9
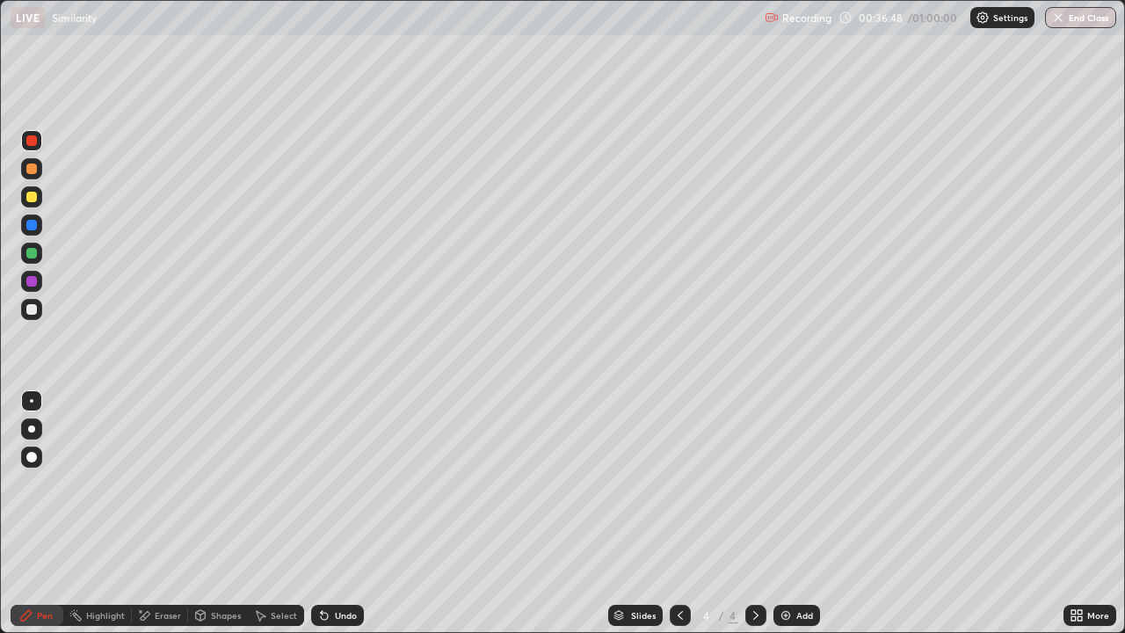
click at [786, 491] on img at bounding box center [786, 615] width 14 height 14
click at [35, 200] on div at bounding box center [31, 197] width 11 height 11
click at [801, 491] on div "Add" at bounding box center [804, 615] width 17 height 9
click at [31, 141] on div at bounding box center [31, 140] width 11 height 11
click at [33, 197] on div at bounding box center [31, 197] width 11 height 11
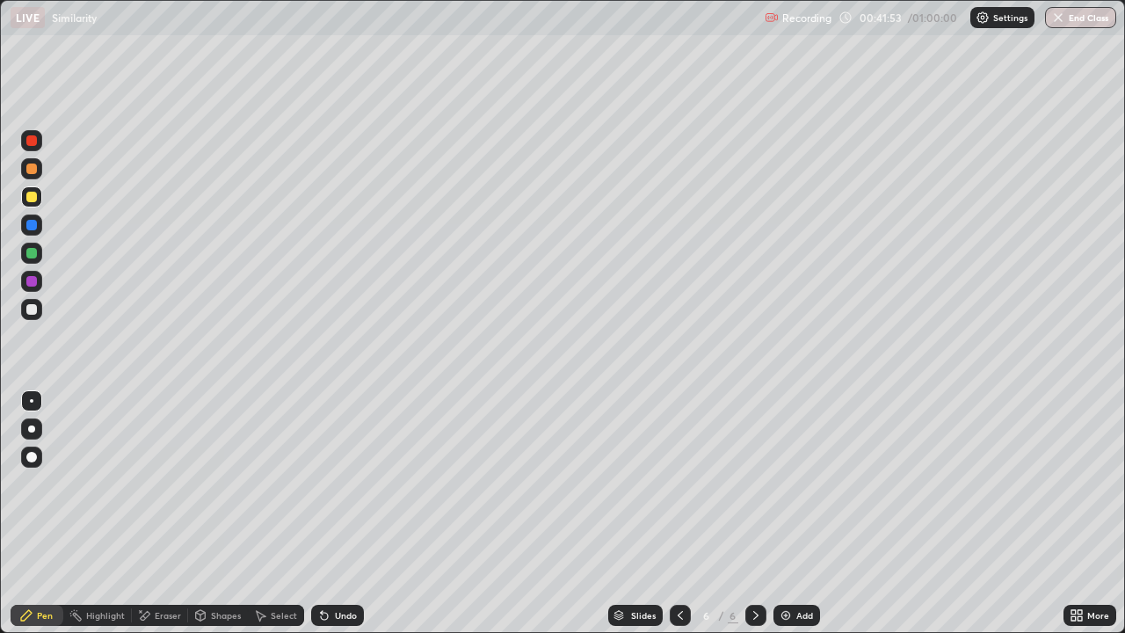
click at [166, 491] on div "Eraser" at bounding box center [168, 615] width 26 height 9
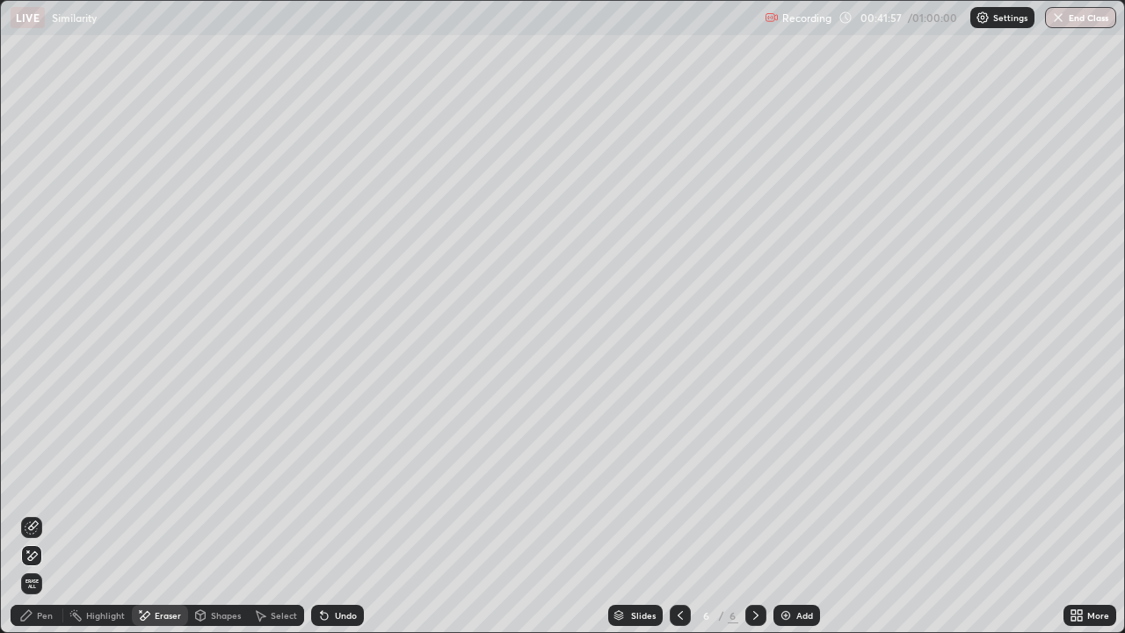
click at [48, 491] on div "Pen" at bounding box center [45, 615] width 16 height 9
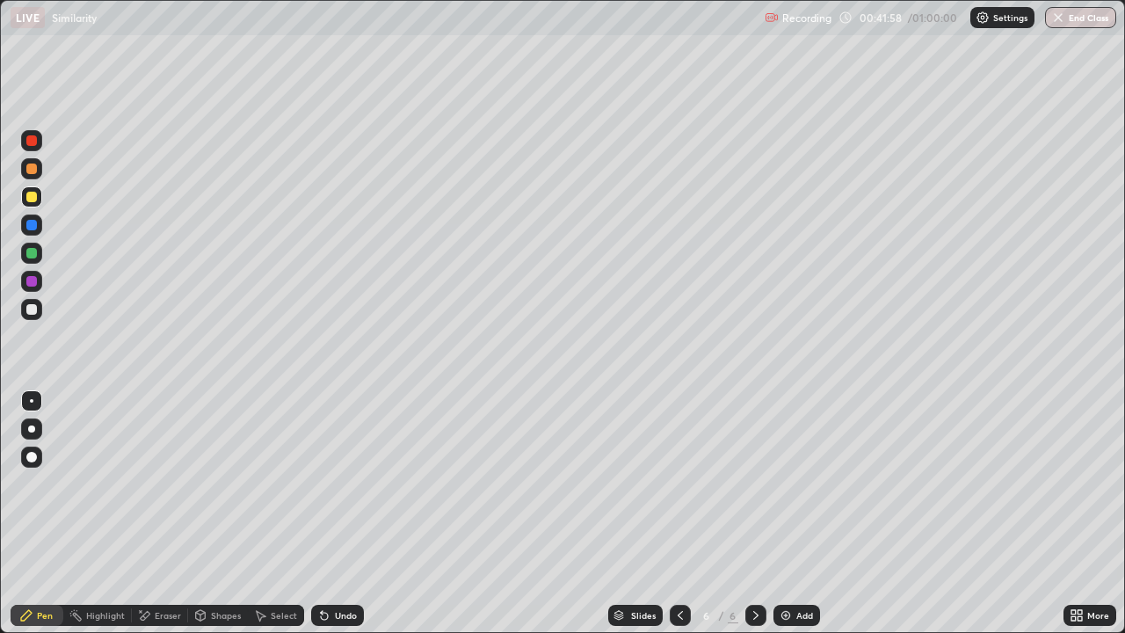
click at [33, 309] on div at bounding box center [31, 309] width 11 height 11
click at [679, 491] on icon at bounding box center [680, 615] width 14 height 14
click at [678, 491] on icon at bounding box center [680, 615] width 5 height 9
click at [754, 491] on icon at bounding box center [756, 615] width 14 height 14
click at [757, 491] on icon at bounding box center [756, 615] width 14 height 14
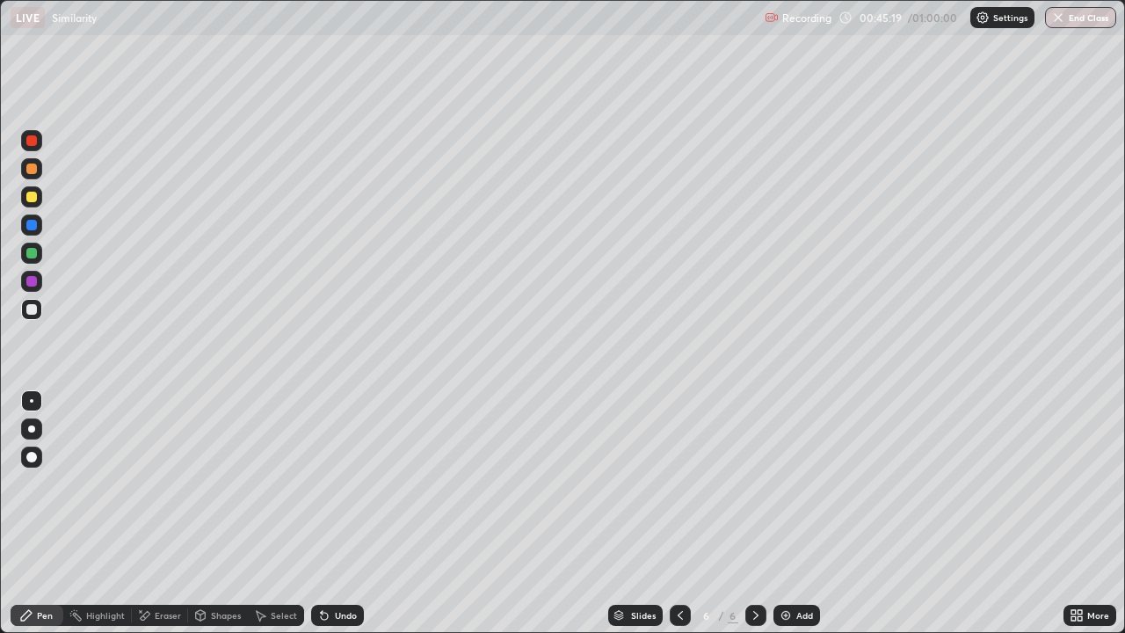
click at [679, 491] on icon at bounding box center [680, 615] width 5 height 9
click at [753, 491] on icon at bounding box center [756, 615] width 14 height 14
click at [679, 491] on icon at bounding box center [680, 615] width 14 height 14
click at [680, 491] on icon at bounding box center [680, 615] width 14 height 14
click at [679, 491] on icon at bounding box center [680, 615] width 14 height 14
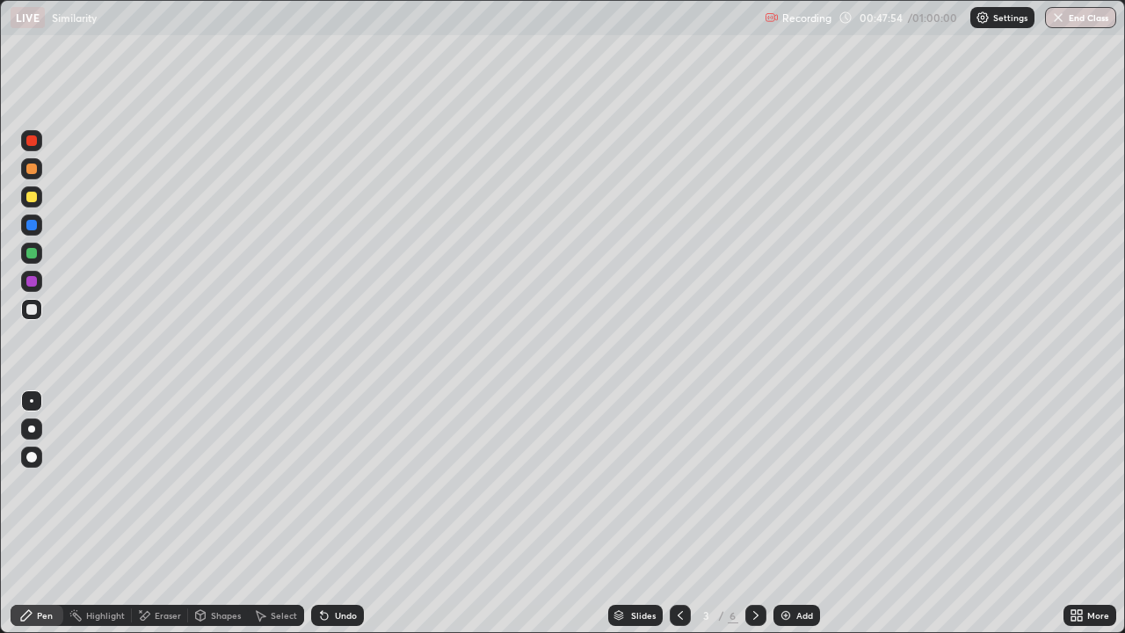
click at [170, 491] on div "Eraser" at bounding box center [168, 615] width 26 height 9
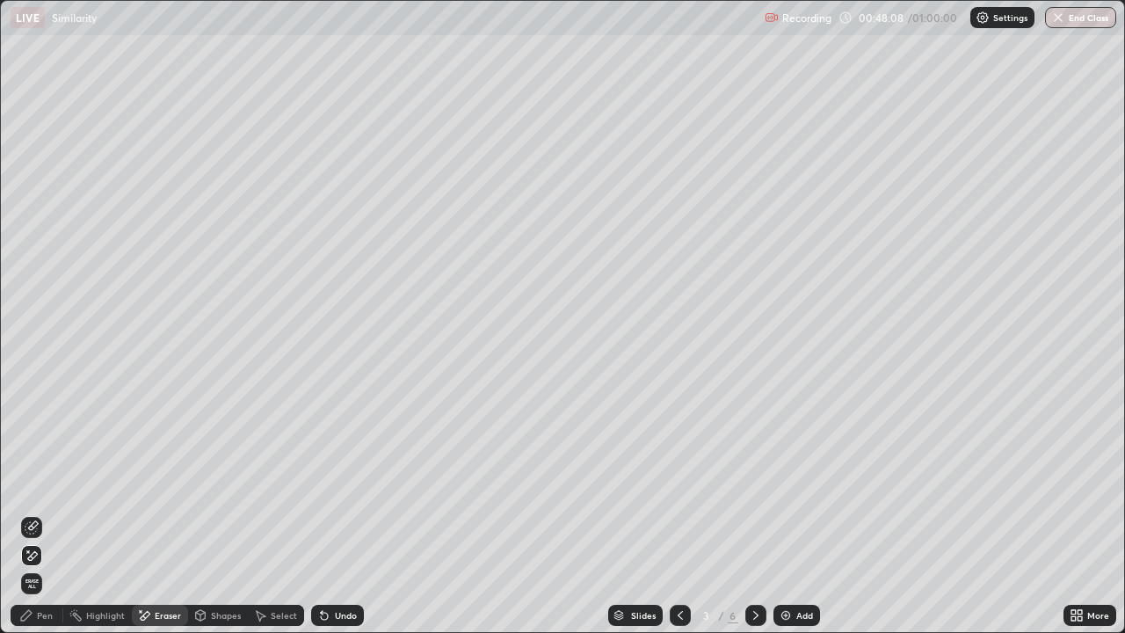
click at [50, 491] on div "Pen" at bounding box center [45, 615] width 16 height 9
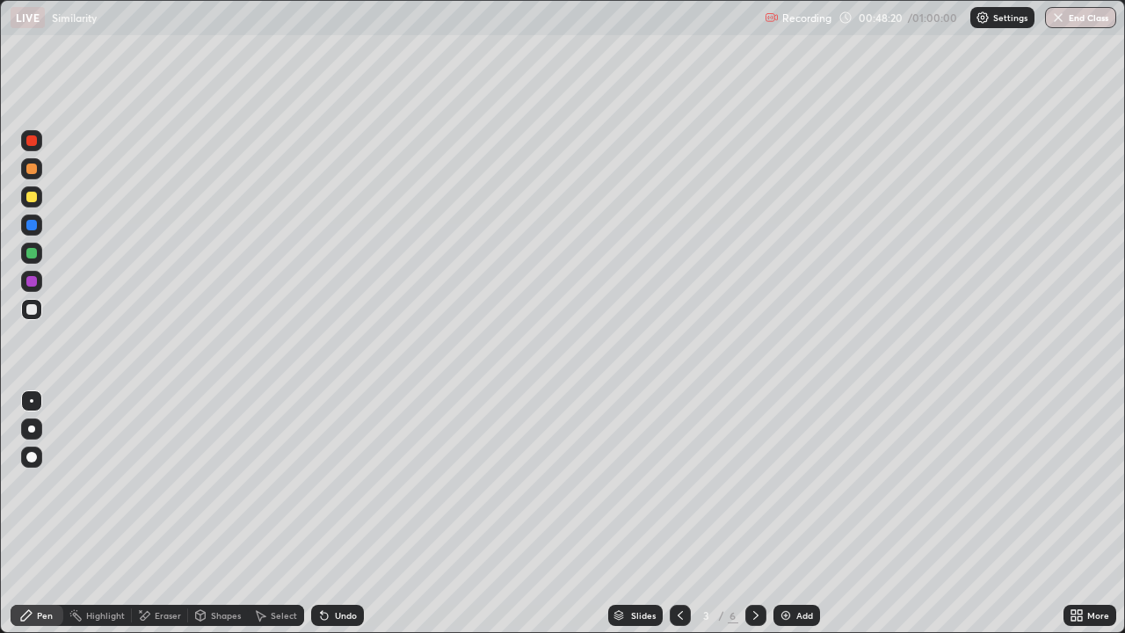
click at [168, 491] on div "Eraser" at bounding box center [168, 615] width 26 height 9
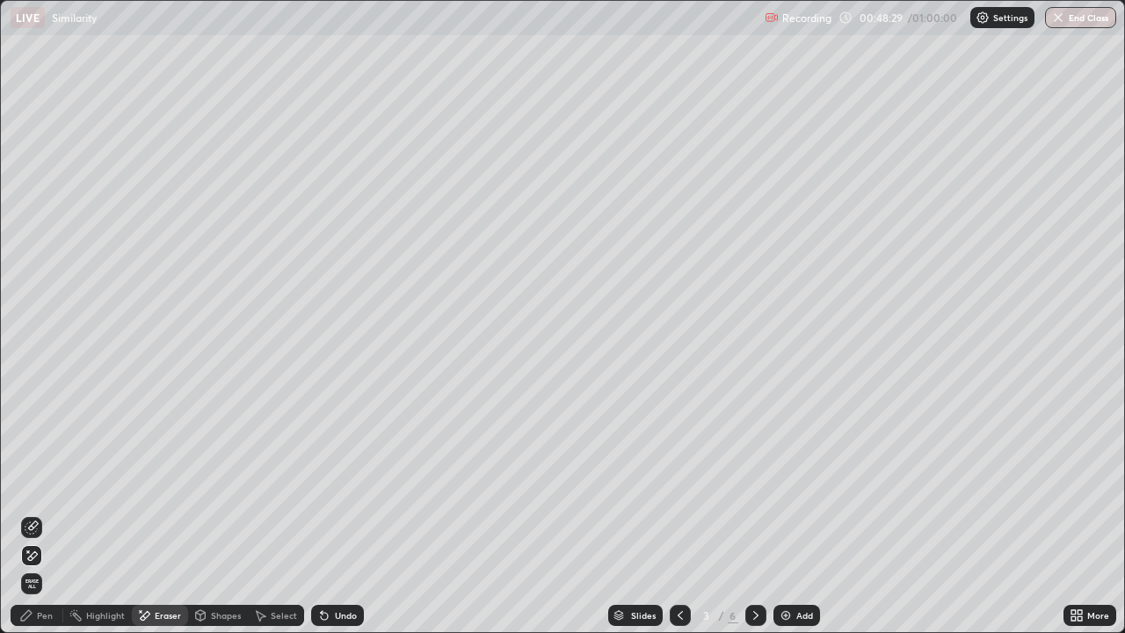
click at [34, 491] on div "Pen" at bounding box center [37, 615] width 53 height 21
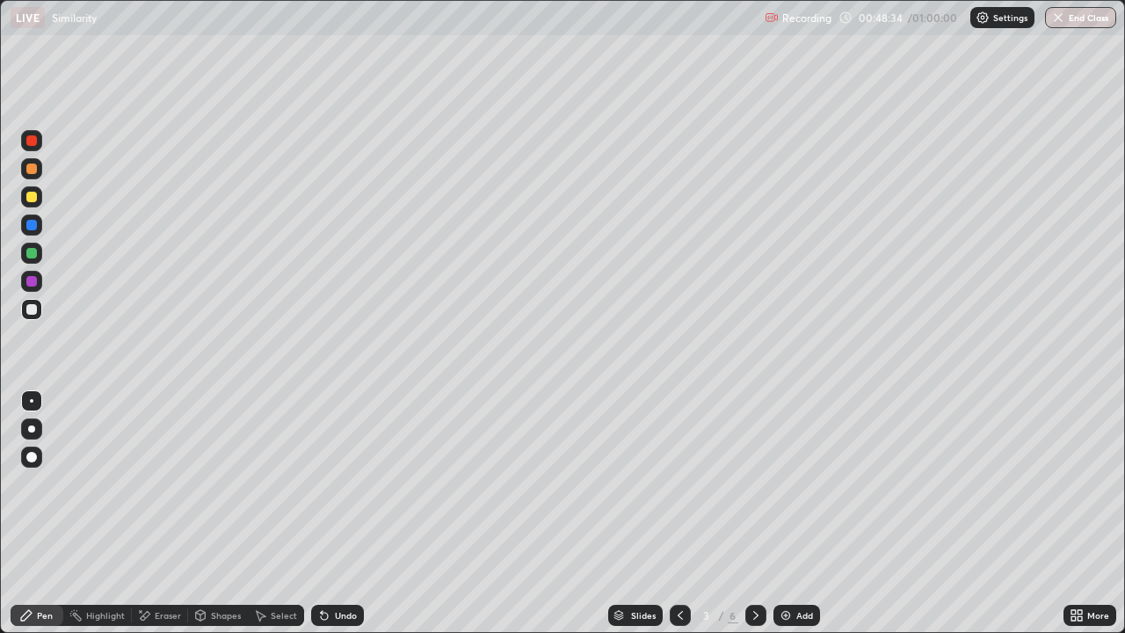
click at [34, 281] on div at bounding box center [31, 281] width 11 height 11
click at [39, 253] on div at bounding box center [31, 253] width 21 height 21
click at [752, 491] on icon at bounding box center [756, 615] width 14 height 14
click at [158, 491] on div "Eraser" at bounding box center [160, 615] width 56 height 21
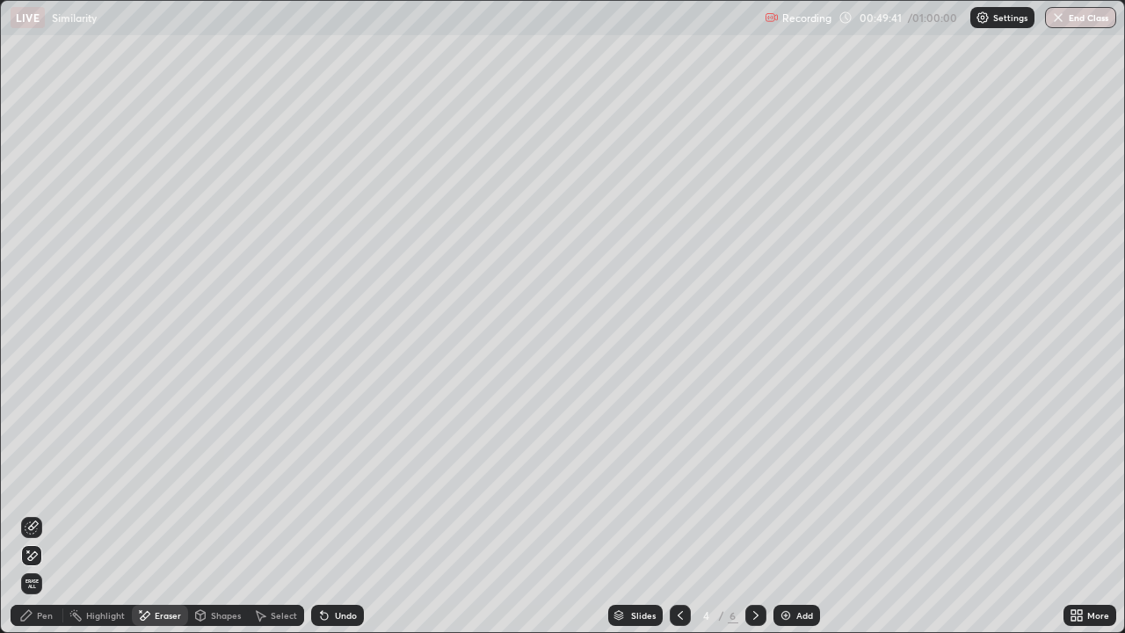
click at [42, 491] on div "Pen" at bounding box center [45, 615] width 16 height 9
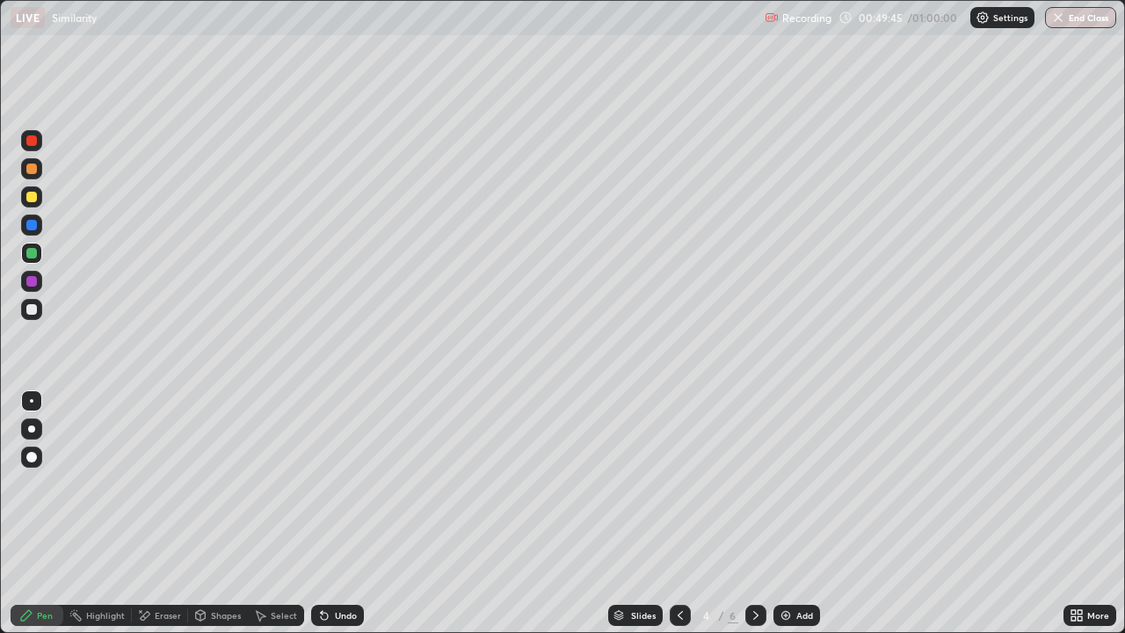
click at [171, 491] on div "Eraser" at bounding box center [168, 615] width 26 height 9
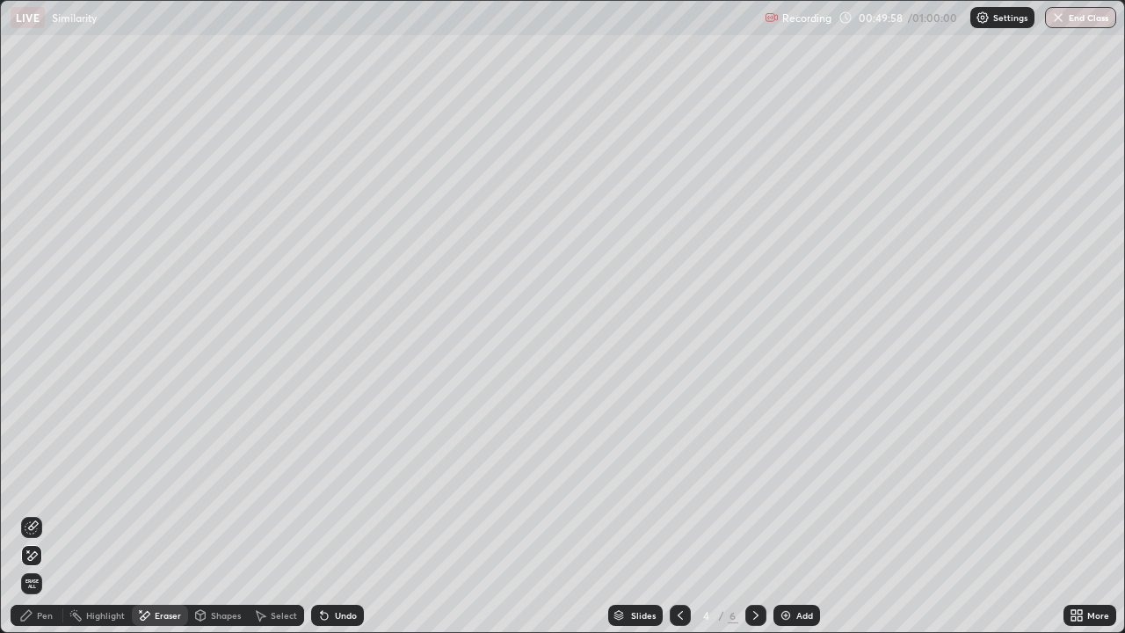
click at [42, 491] on div "Pen" at bounding box center [45, 615] width 16 height 9
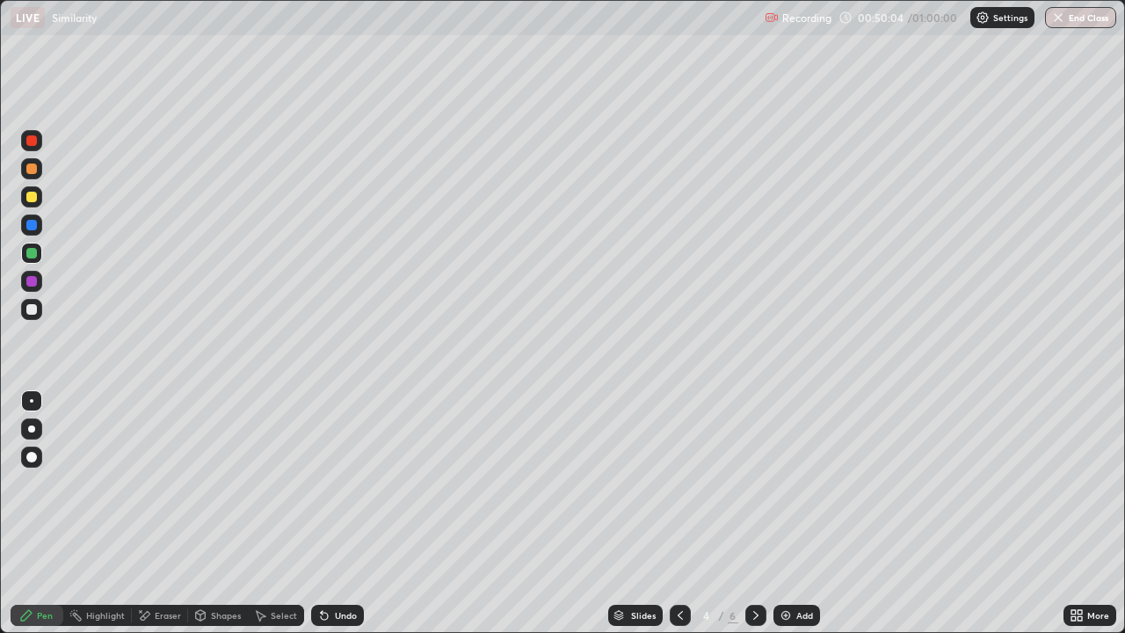
click at [33, 141] on div at bounding box center [31, 140] width 11 height 11
click at [682, 491] on div at bounding box center [680, 615] width 21 height 21
click at [754, 491] on icon at bounding box center [756, 615] width 14 height 14
click at [1089, 8] on button "End Class" at bounding box center [1081, 17] width 69 height 21
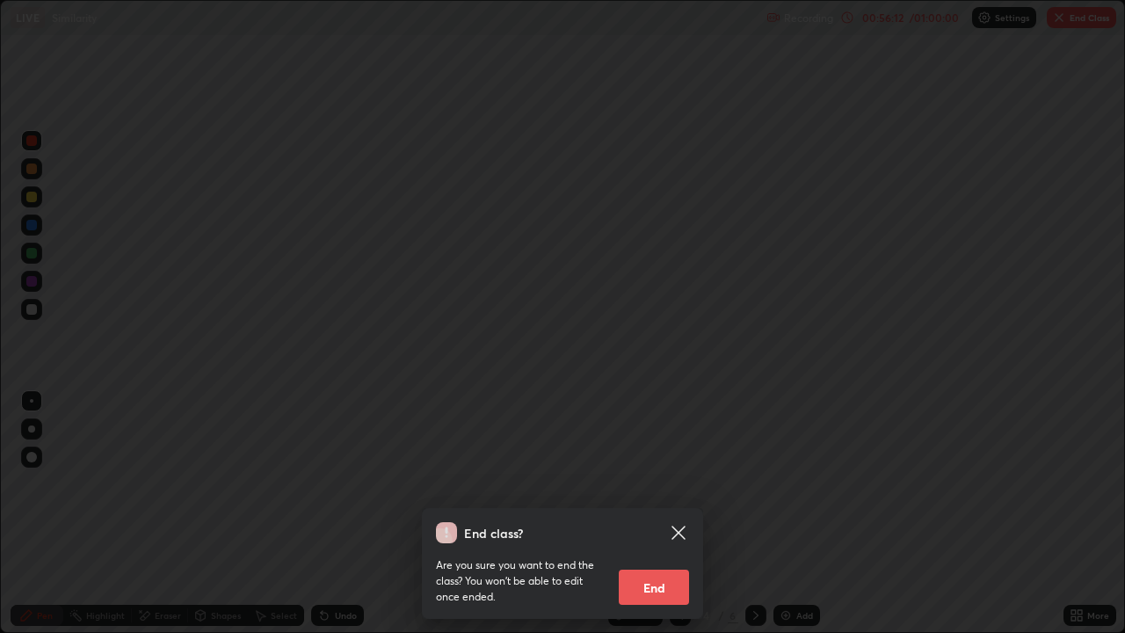
click at [658, 491] on button "End" at bounding box center [654, 587] width 70 height 35
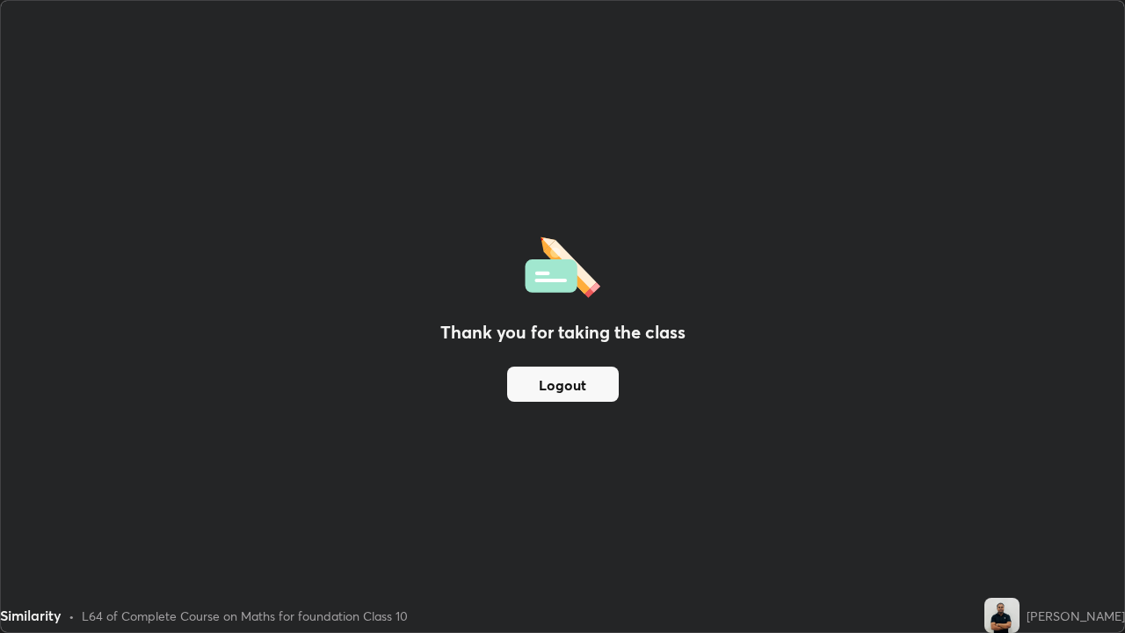
click at [577, 384] on button "Logout" at bounding box center [563, 384] width 112 height 35
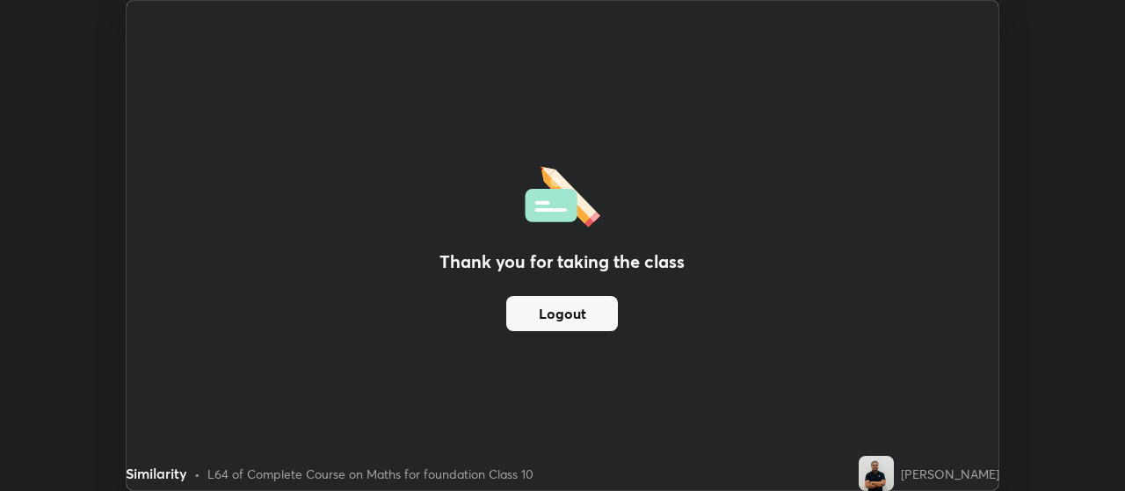
scroll to position [87417, 86783]
click at [878, 335] on div "Thank you for taking the class Logout" at bounding box center [563, 246] width 872 height 490
